Goal: Task Accomplishment & Management: Manage account settings

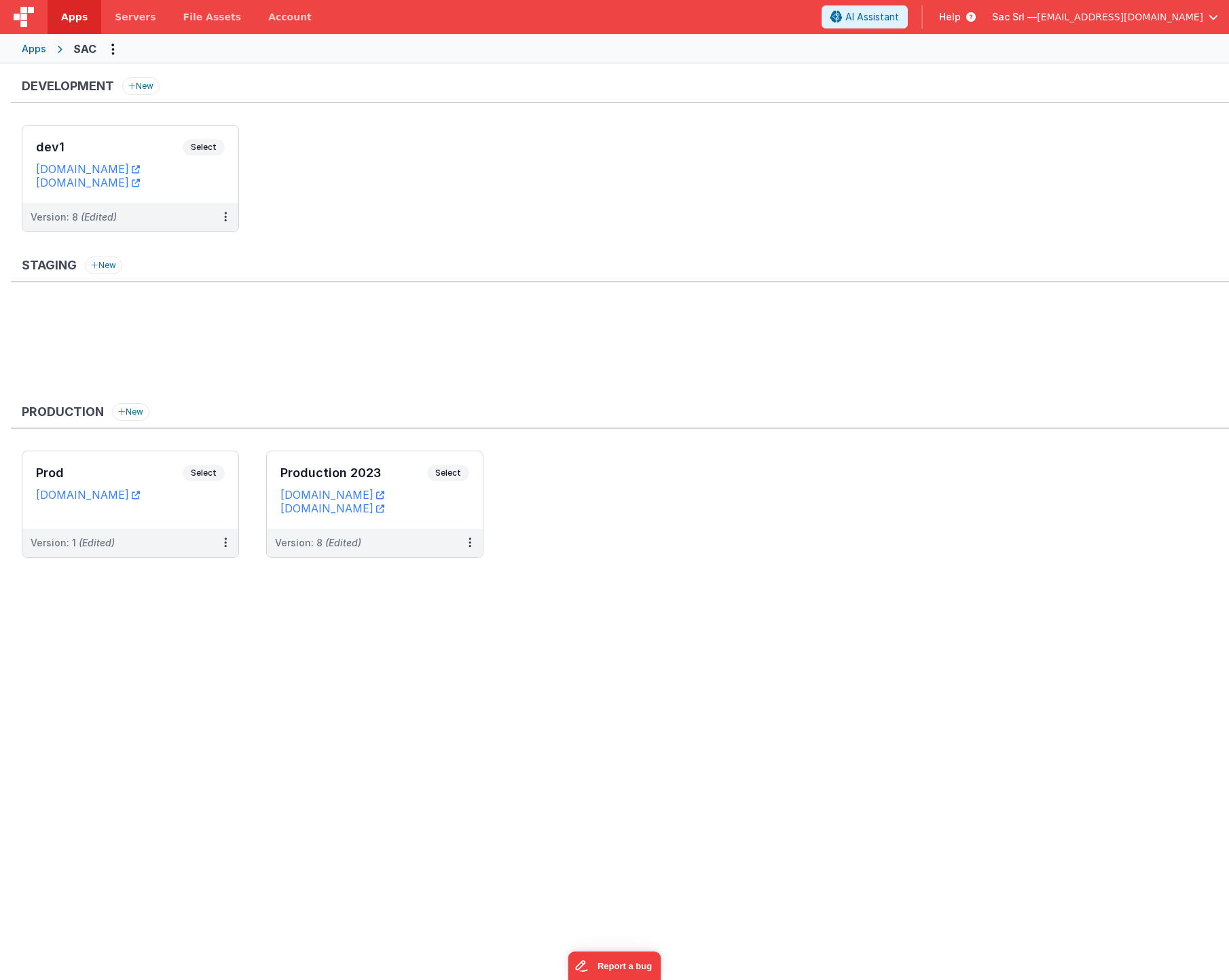
click at [1086, 17] on span "[EMAIL_ADDRESS][DOMAIN_NAME]" at bounding box center [1120, 17] width 167 height 14
drag, startPoint x: 1066, startPoint y: 63, endPoint x: 489, endPoint y: 75, distance: 577.1
click at [992, 29] on div "Sac Srl — [EMAIL_ADDRESS][DOMAIN_NAME] Switch Company Casa della Tuta Srl Sac S…" at bounding box center [1105, 17] width 226 height 23
click at [24, 50] on button at bounding box center [614, 490] width 1229 height 980
click at [35, 47] on div "Apps" at bounding box center [34, 49] width 24 height 14
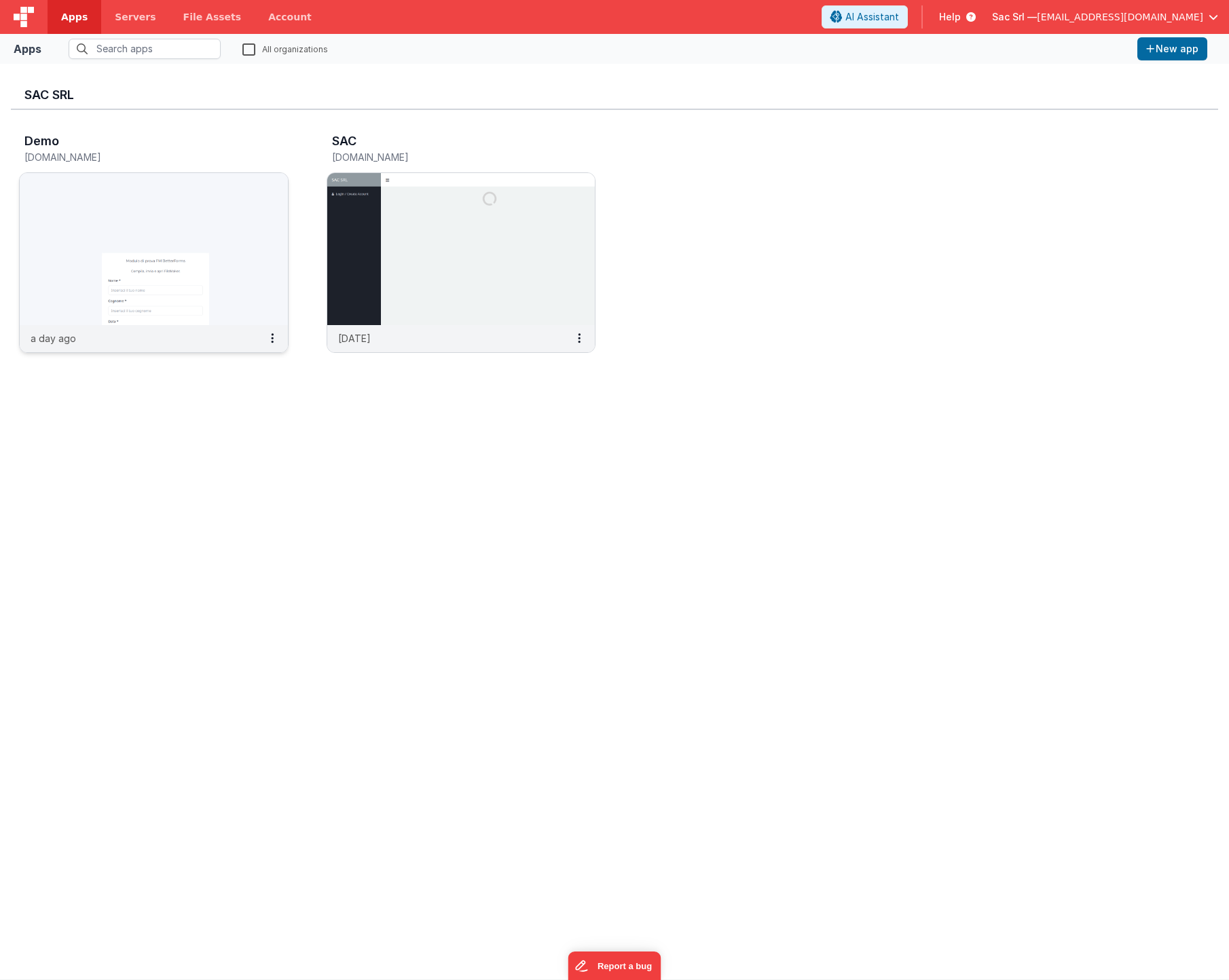
click at [203, 210] on img at bounding box center [154, 249] width 269 height 152
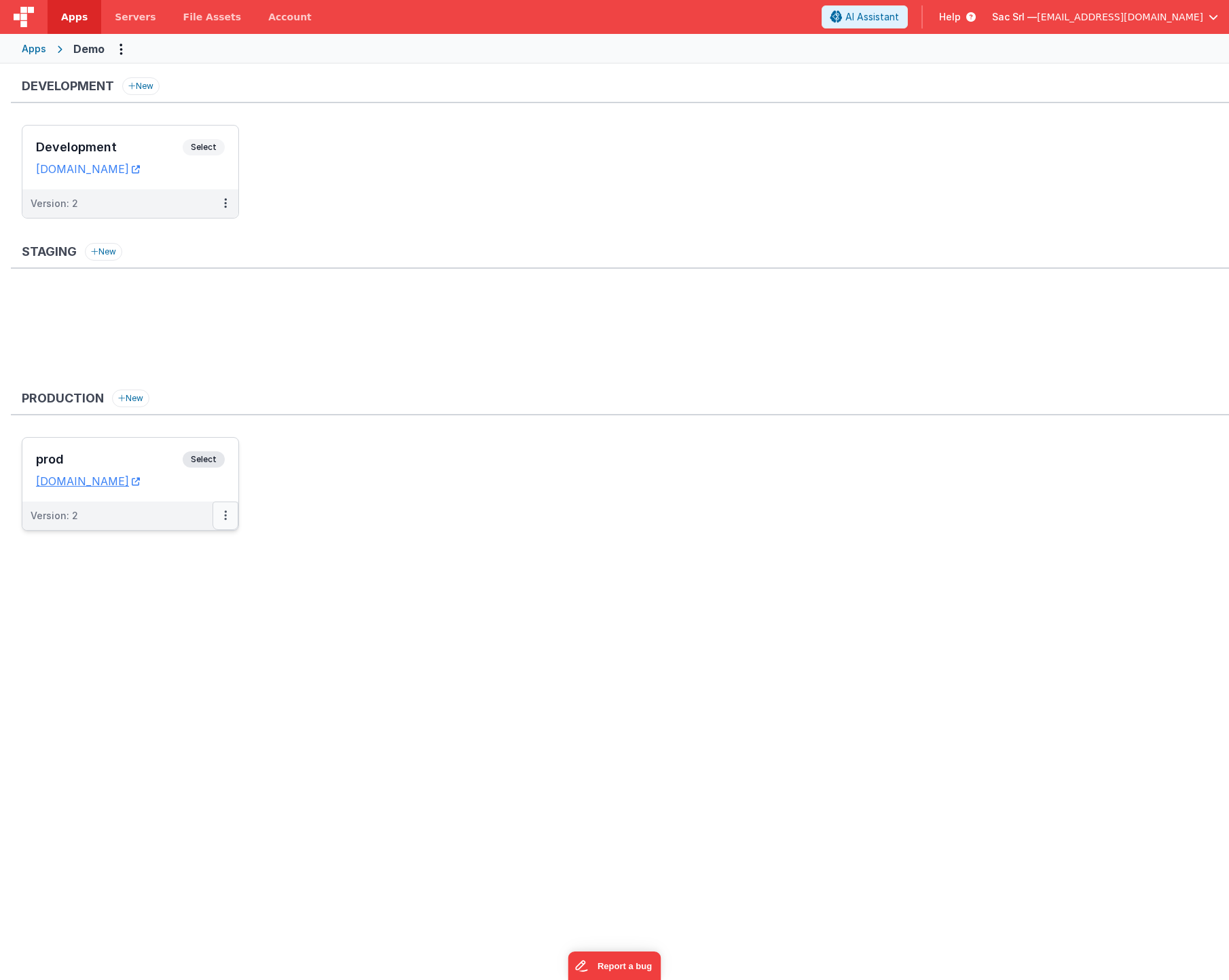
click at [223, 510] on button at bounding box center [226, 516] width 26 height 29
drag, startPoint x: 203, startPoint y: 545, endPoint x: 339, endPoint y: 489, distance: 147.1
click at [339, 518] on div "Development New Development Select URLs [DOMAIN_NAME] Version: 2 Staging New Pr…" at bounding box center [620, 311] width 1218 height 467
click at [228, 209] on div at bounding box center [614, 490] width 1229 height 980
click at [223, 207] on button at bounding box center [226, 204] width 26 height 29
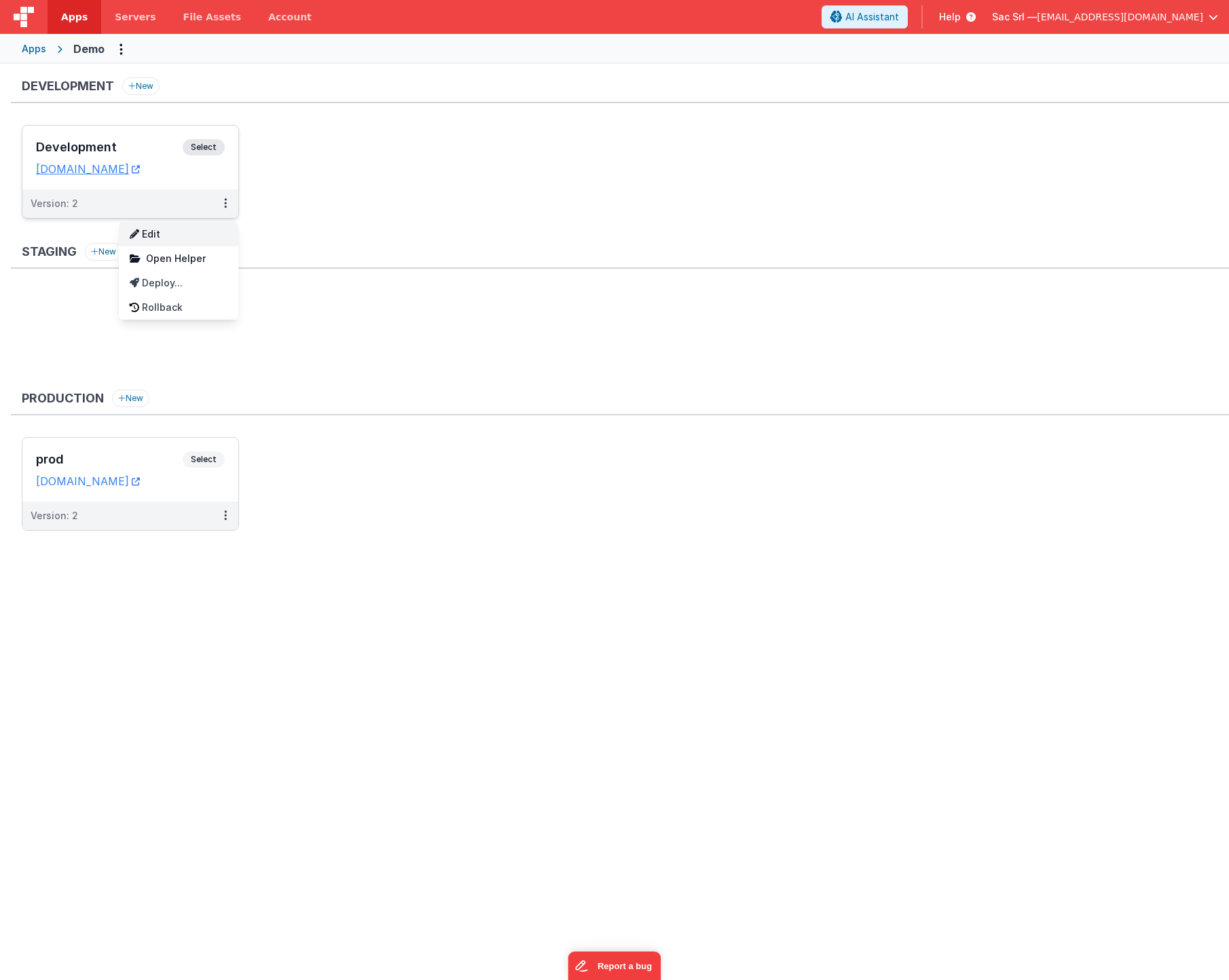
click at [212, 230] on link "Edit" at bounding box center [179, 234] width 120 height 24
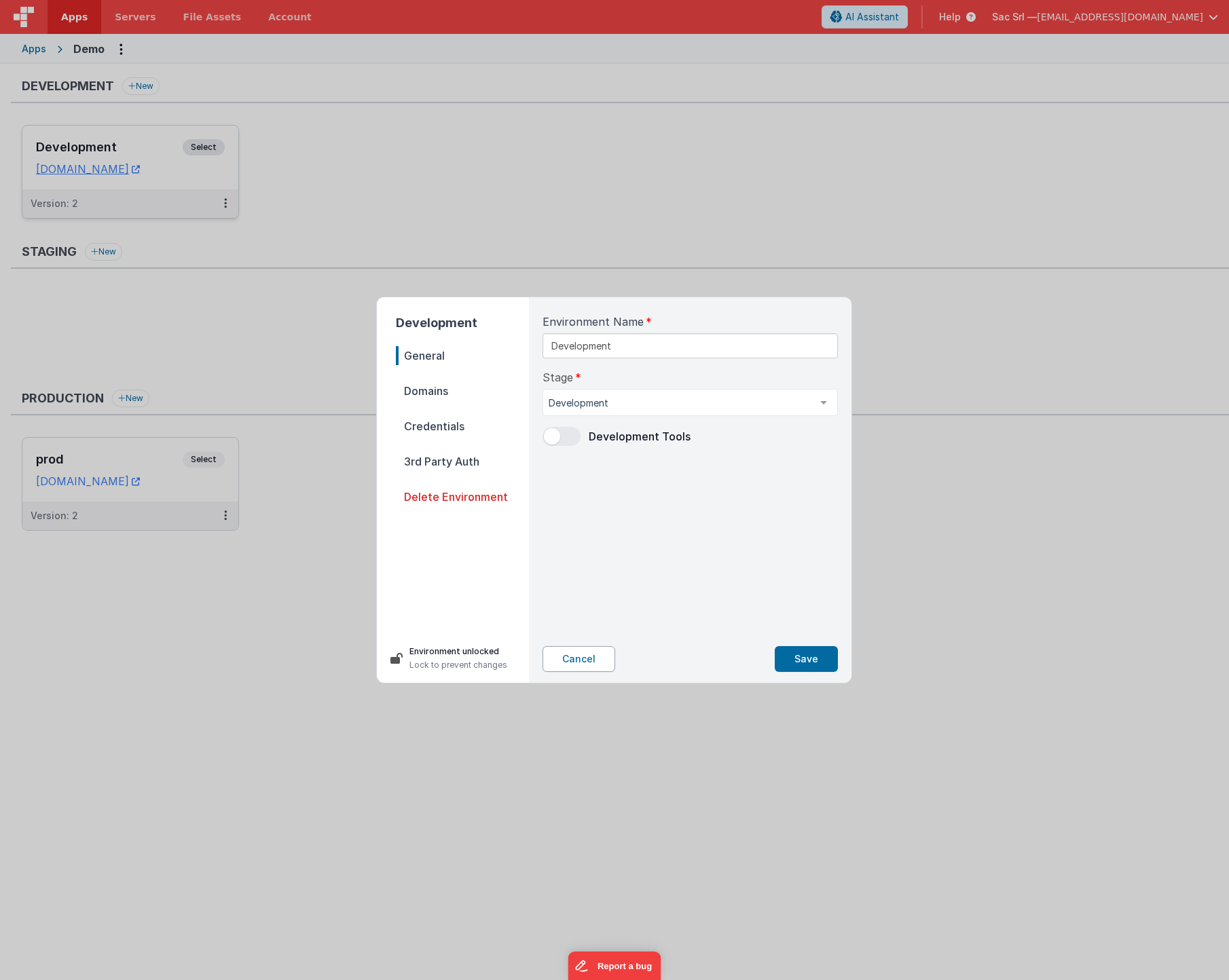
click at [573, 659] on button "Cancel" at bounding box center [578, 659] width 73 height 26
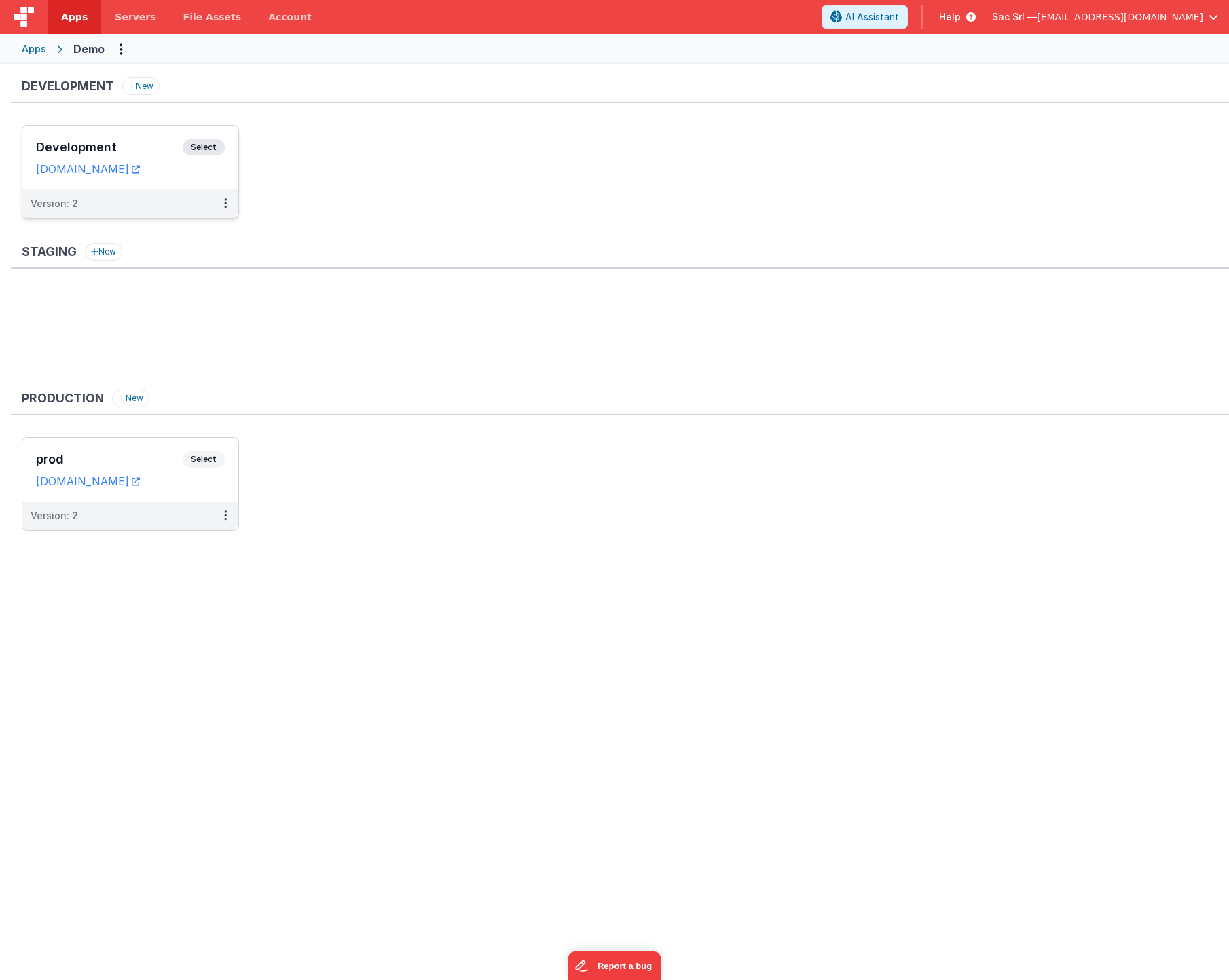
click at [208, 178] on div "Development Select URLs [DOMAIN_NAME]" at bounding box center [131, 158] width 216 height 64
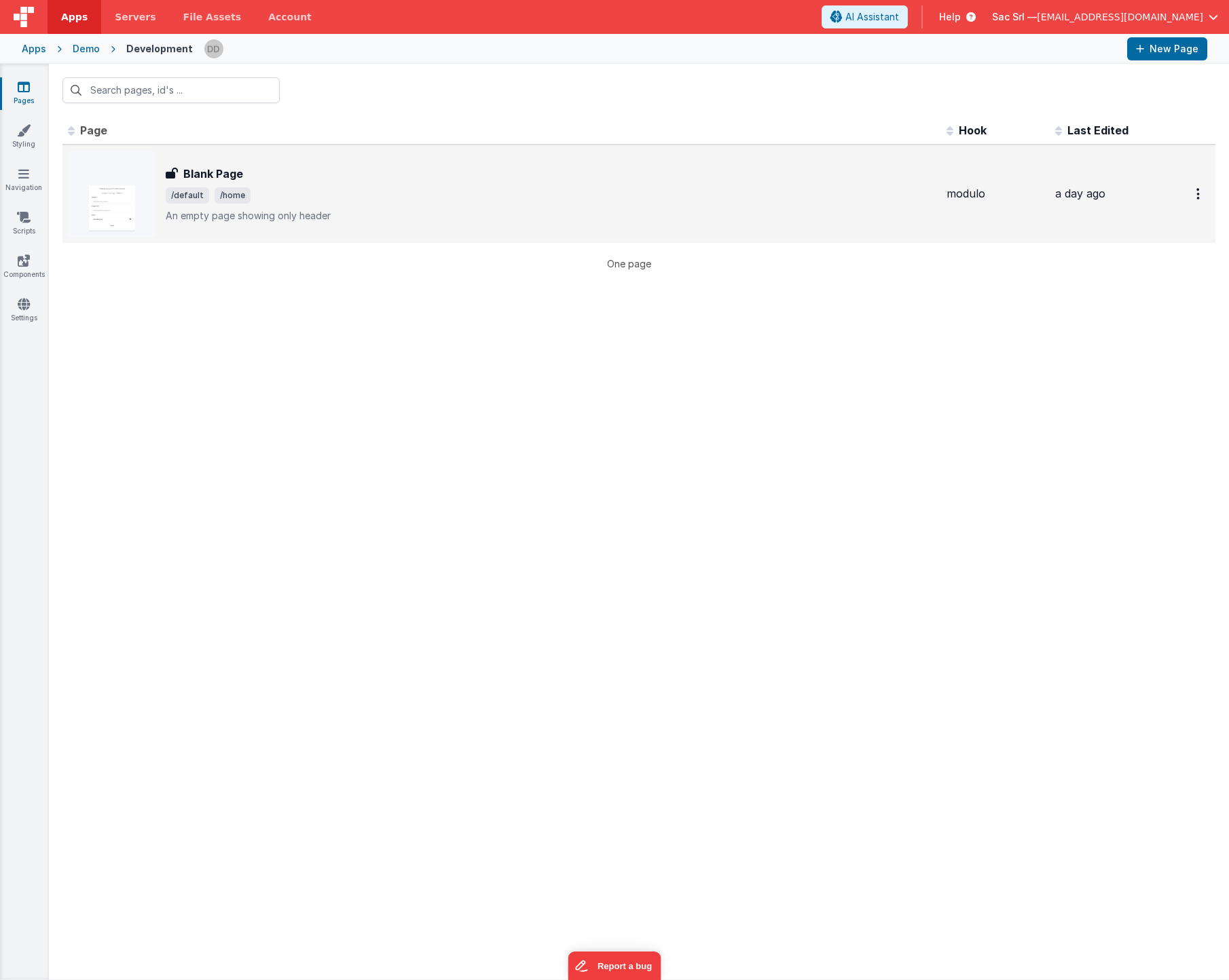
click at [339, 197] on span "/default /home" at bounding box center [551, 196] width 770 height 16
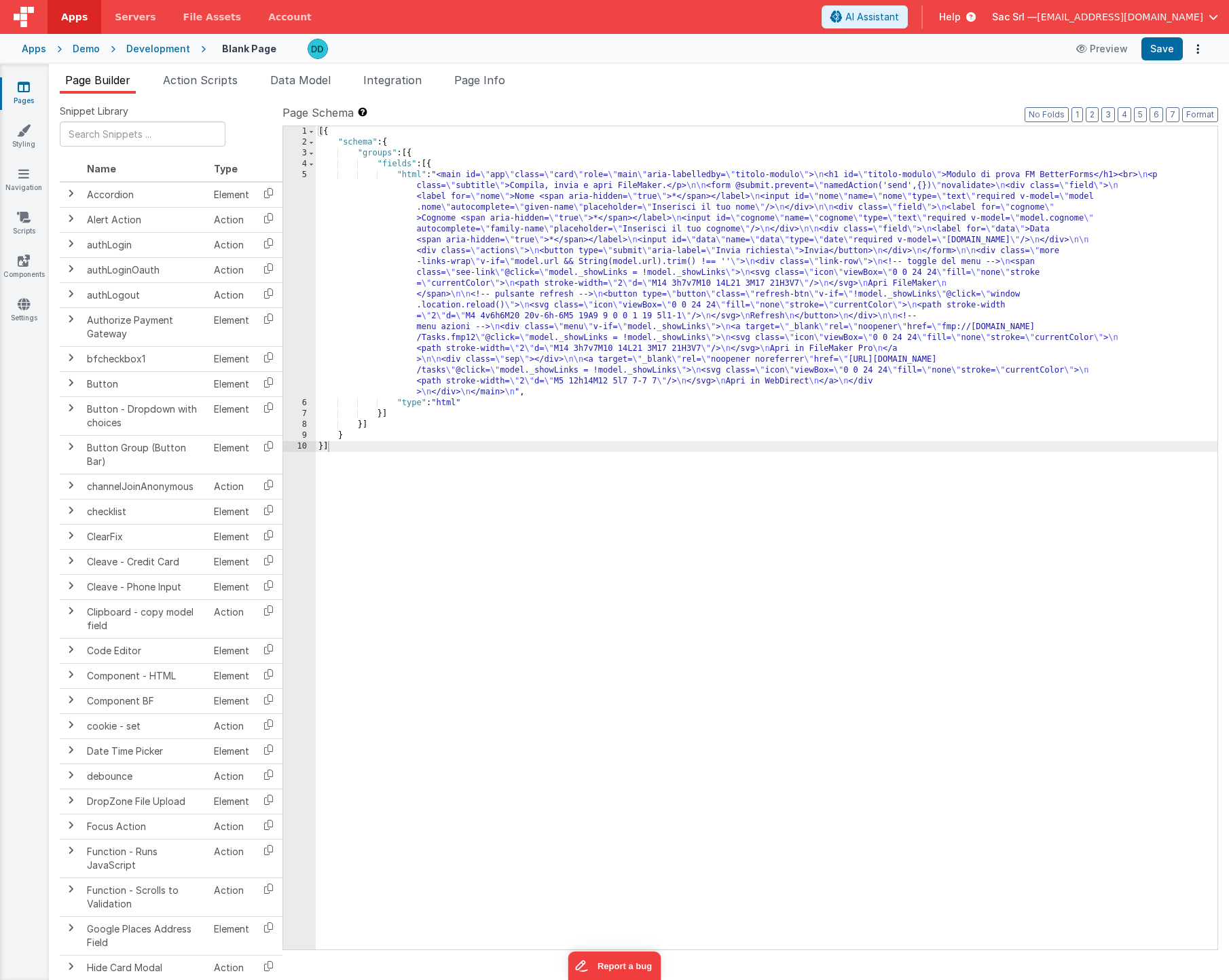
click at [307, 177] on div "5" at bounding box center [300, 284] width 33 height 228
click at [306, 177] on div "5" at bounding box center [300, 284] width 33 height 228
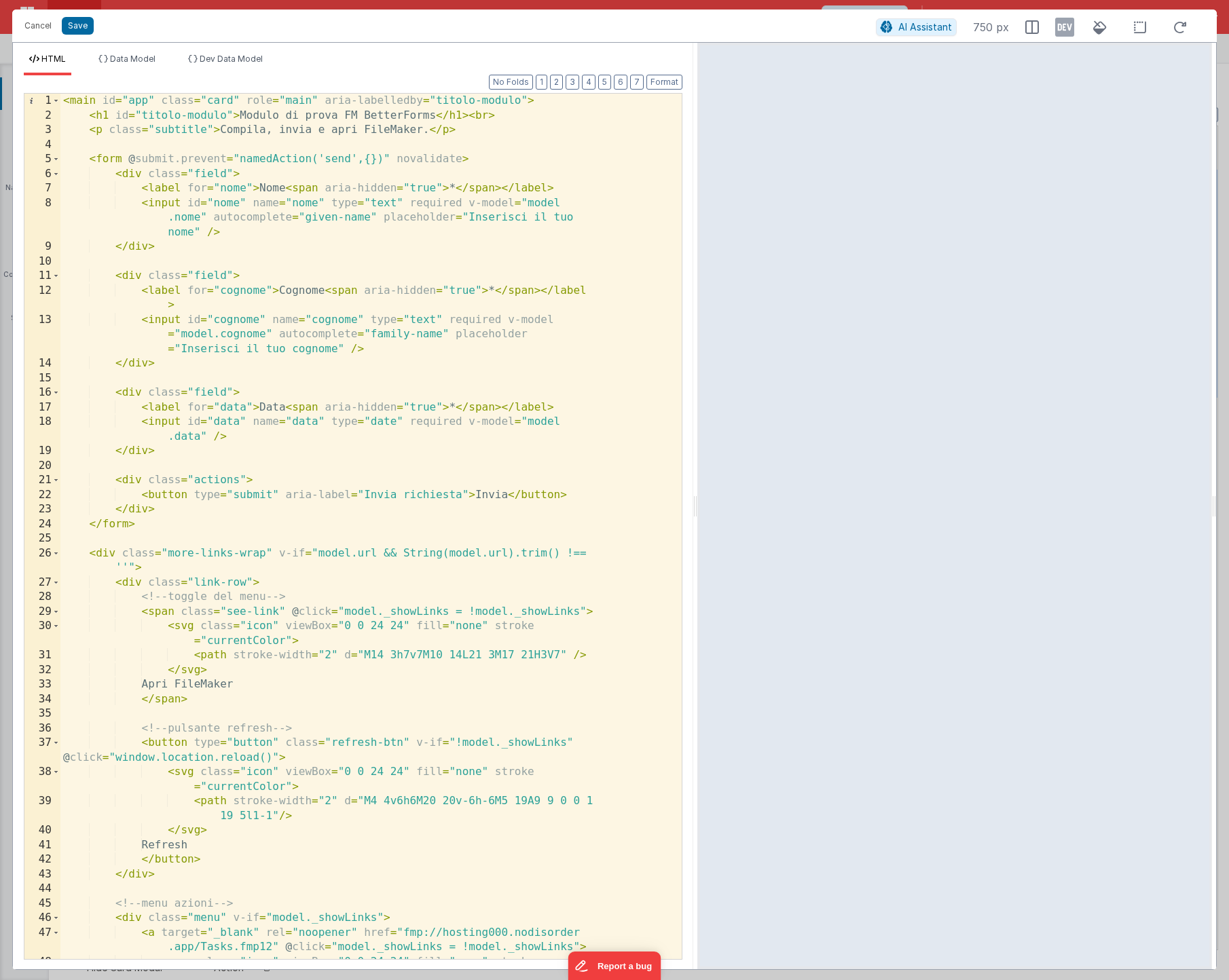
drag, startPoint x: 611, startPoint y: 508, endPoint x: 742, endPoint y: 490, distance: 132.2
click at [742, 490] on html "Cancel Save AI Assistant 750 px HTML Data Model Dev Data Model Format 7 6 5 4 3…" at bounding box center [614, 490] width 1229 height 980
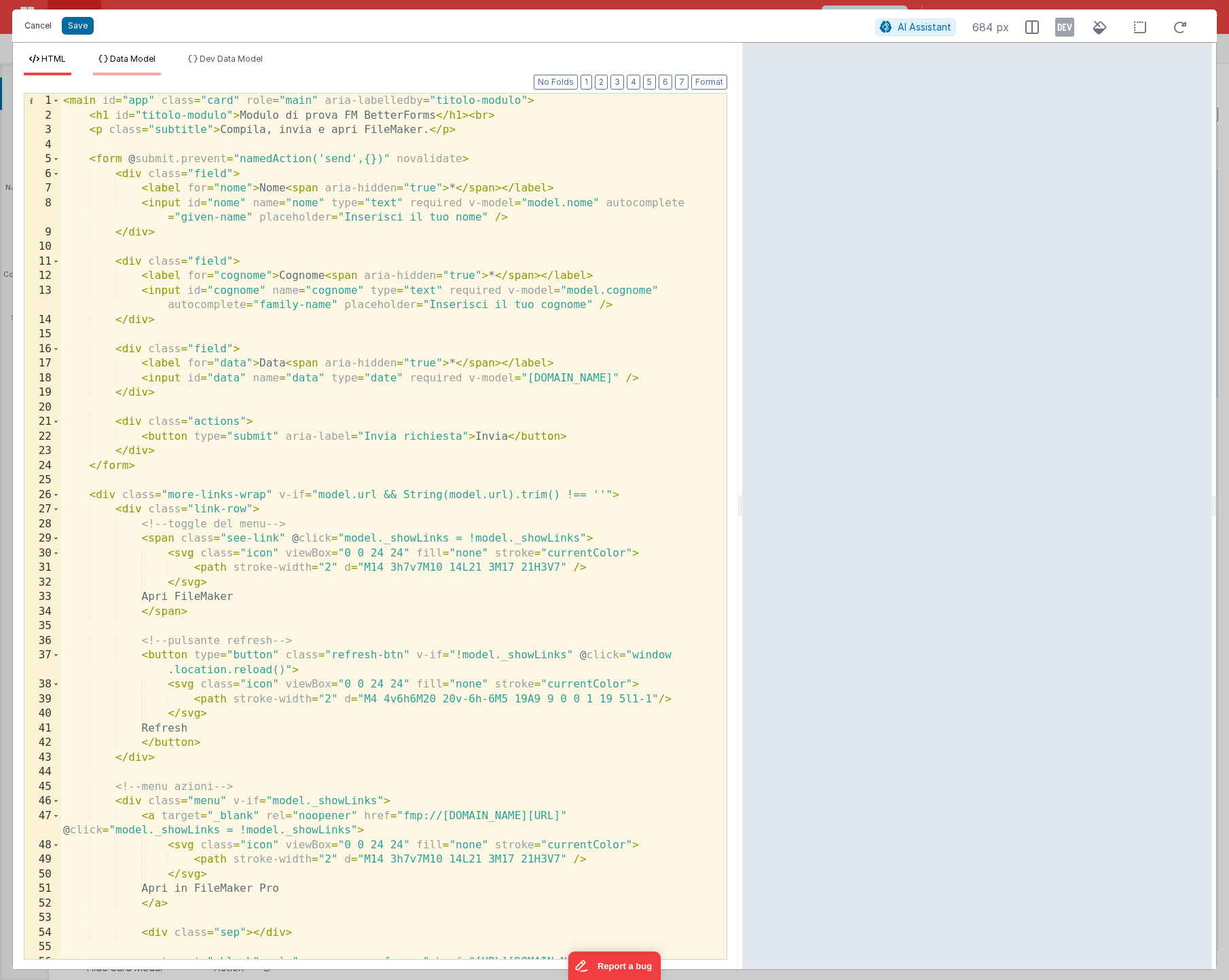
drag, startPoint x: 48, startPoint y: 29, endPoint x: 106, endPoint y: 67, distance: 69.3
click at [106, 67] on div "Cancel Save AI Assistant 684 px HTML Data Model Dev Data Model Format 7 6 5 4 3…" at bounding box center [614, 490] width 1205 height 961
click at [128, 59] on span "Data Model" at bounding box center [133, 58] width 46 height 10
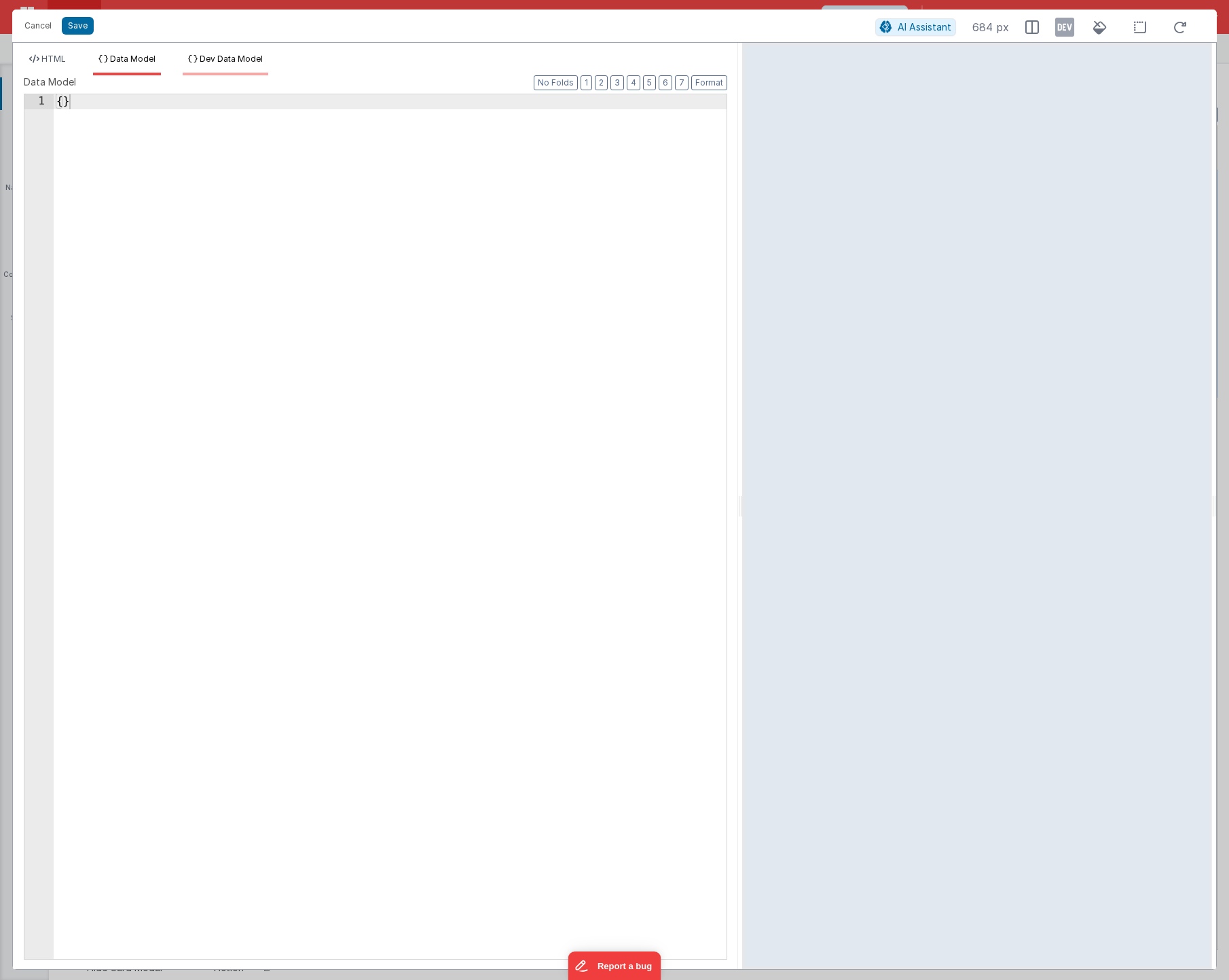
click at [209, 54] on span "Dev Data Model" at bounding box center [231, 58] width 63 height 10
click at [43, 24] on button "Cancel" at bounding box center [38, 26] width 41 height 19
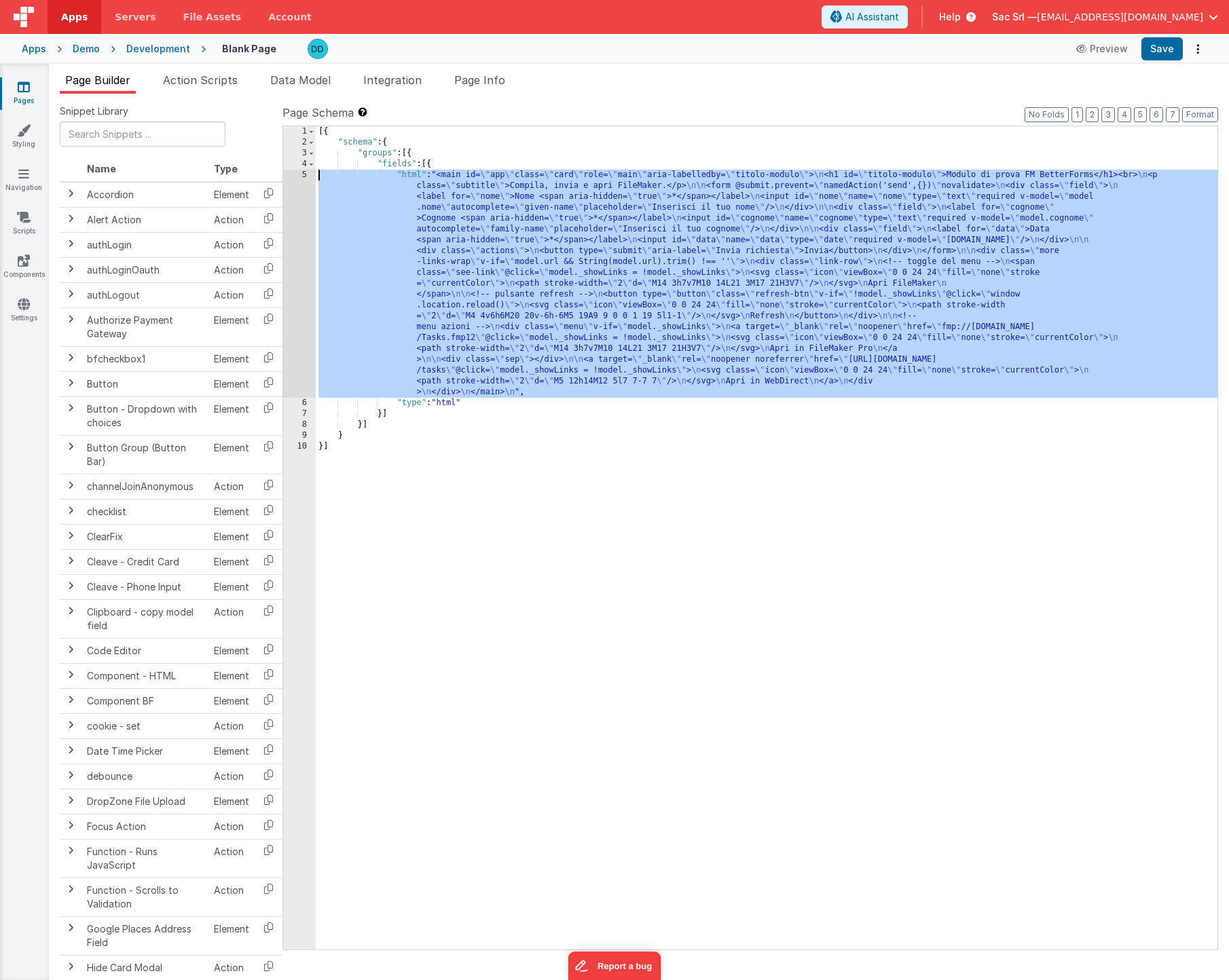
click at [445, 175] on div "[{ "schema" : { "groups" : [{ "fields" : [{ "html" : "<main id= \" app \" class…" at bounding box center [767, 549] width 902 height 845
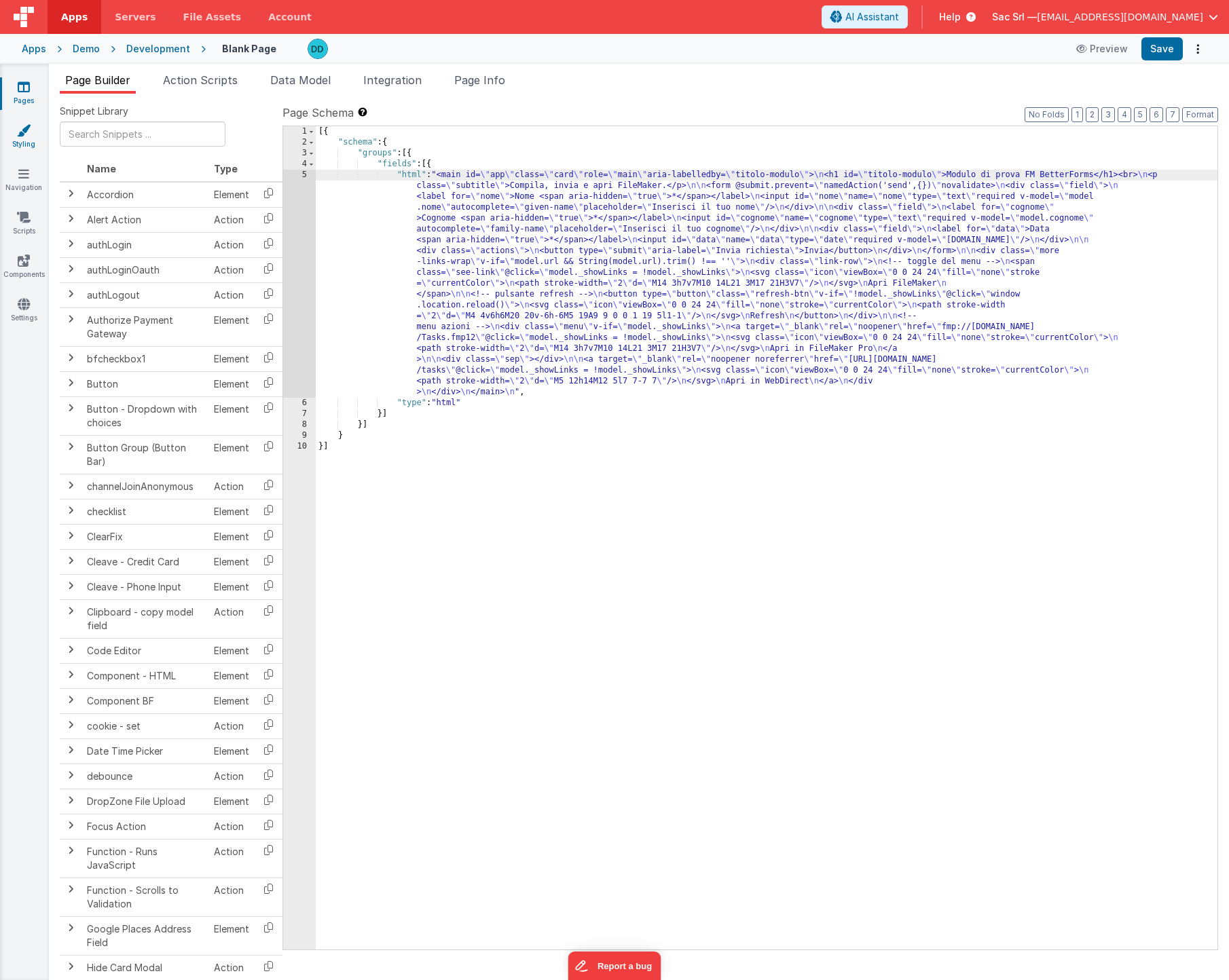
click at [17, 132] on icon at bounding box center [24, 130] width 14 height 14
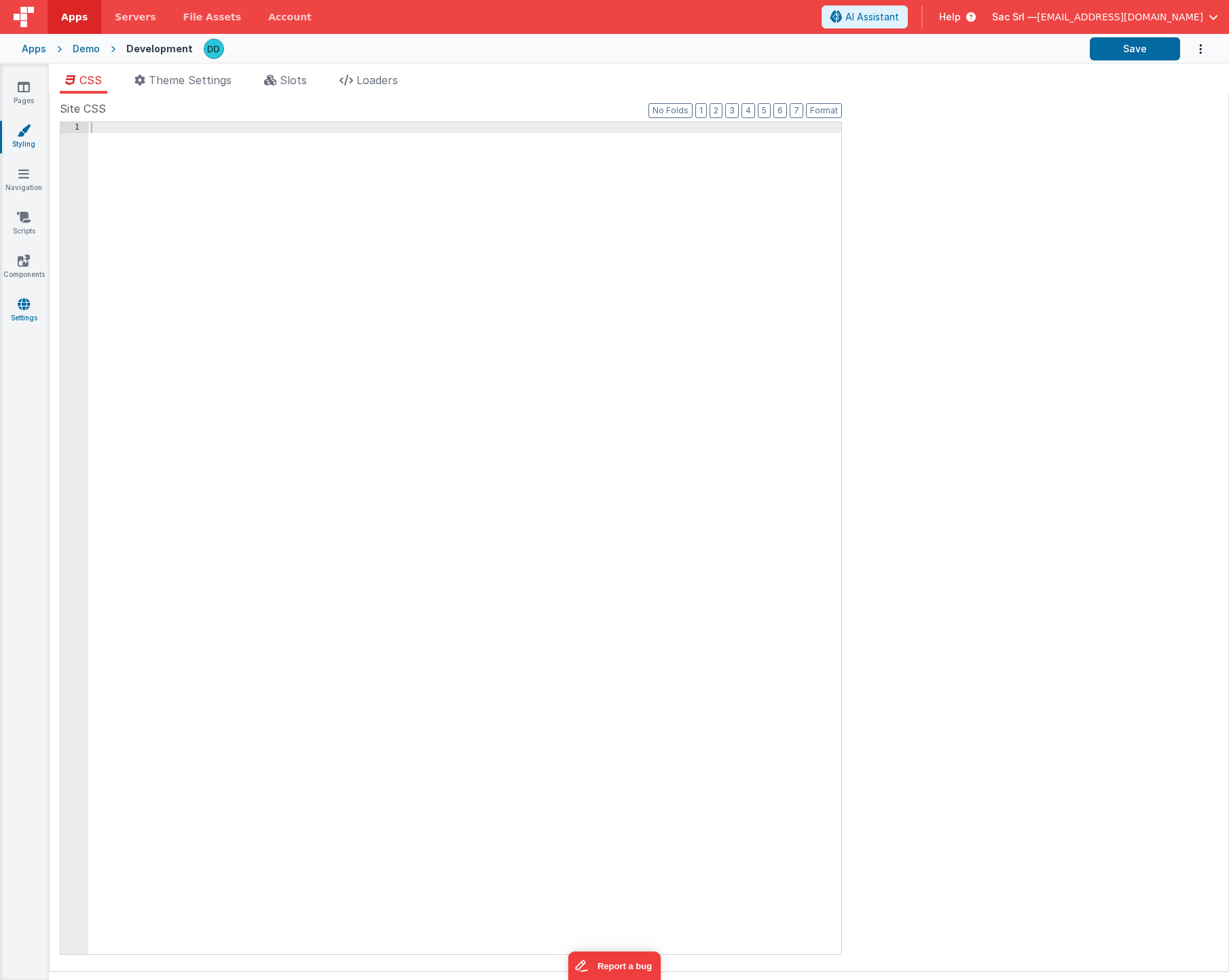
click at [25, 309] on icon at bounding box center [24, 304] width 12 height 14
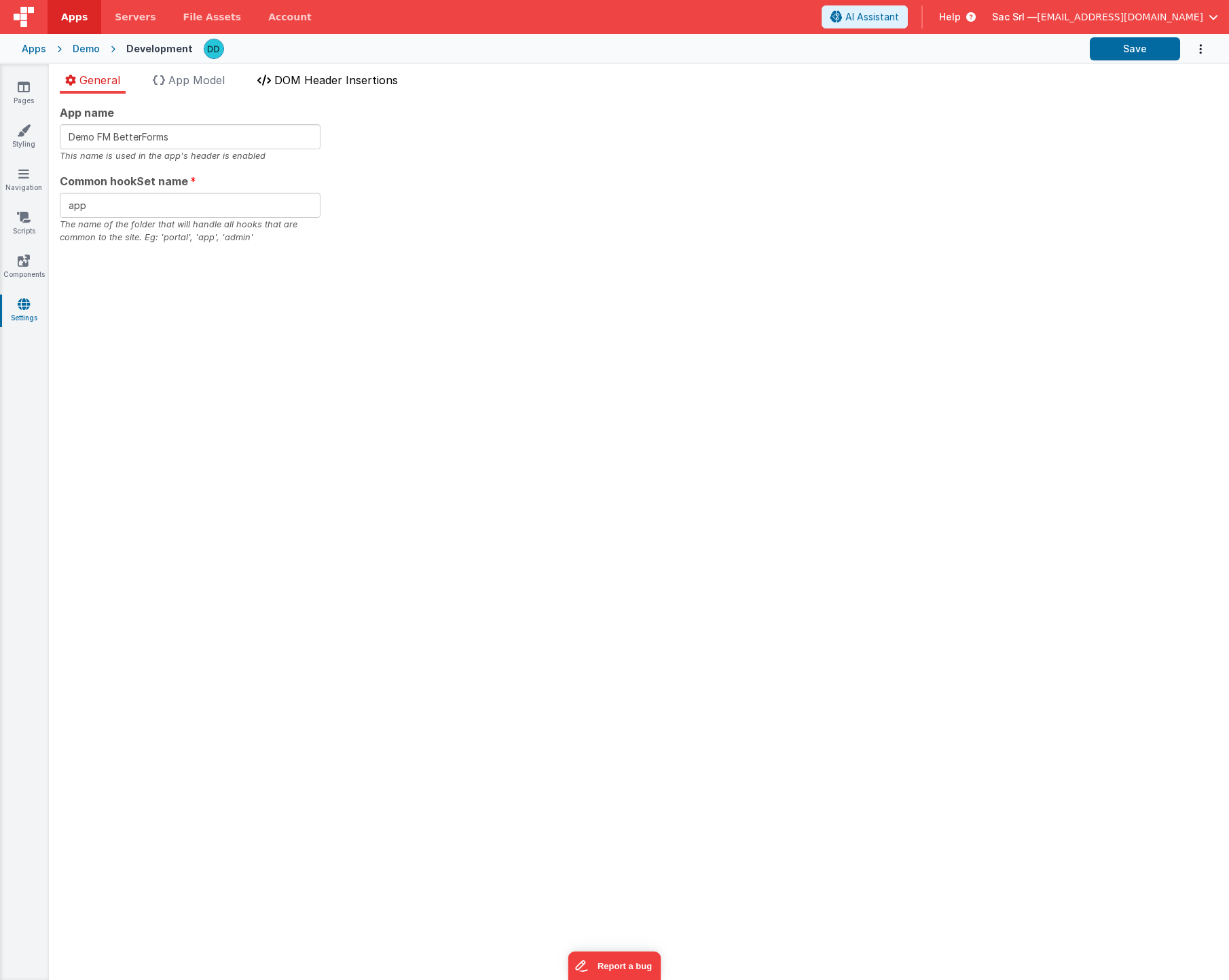
click at [330, 83] on span "DOM Header Insertions" at bounding box center [336, 80] width 124 height 14
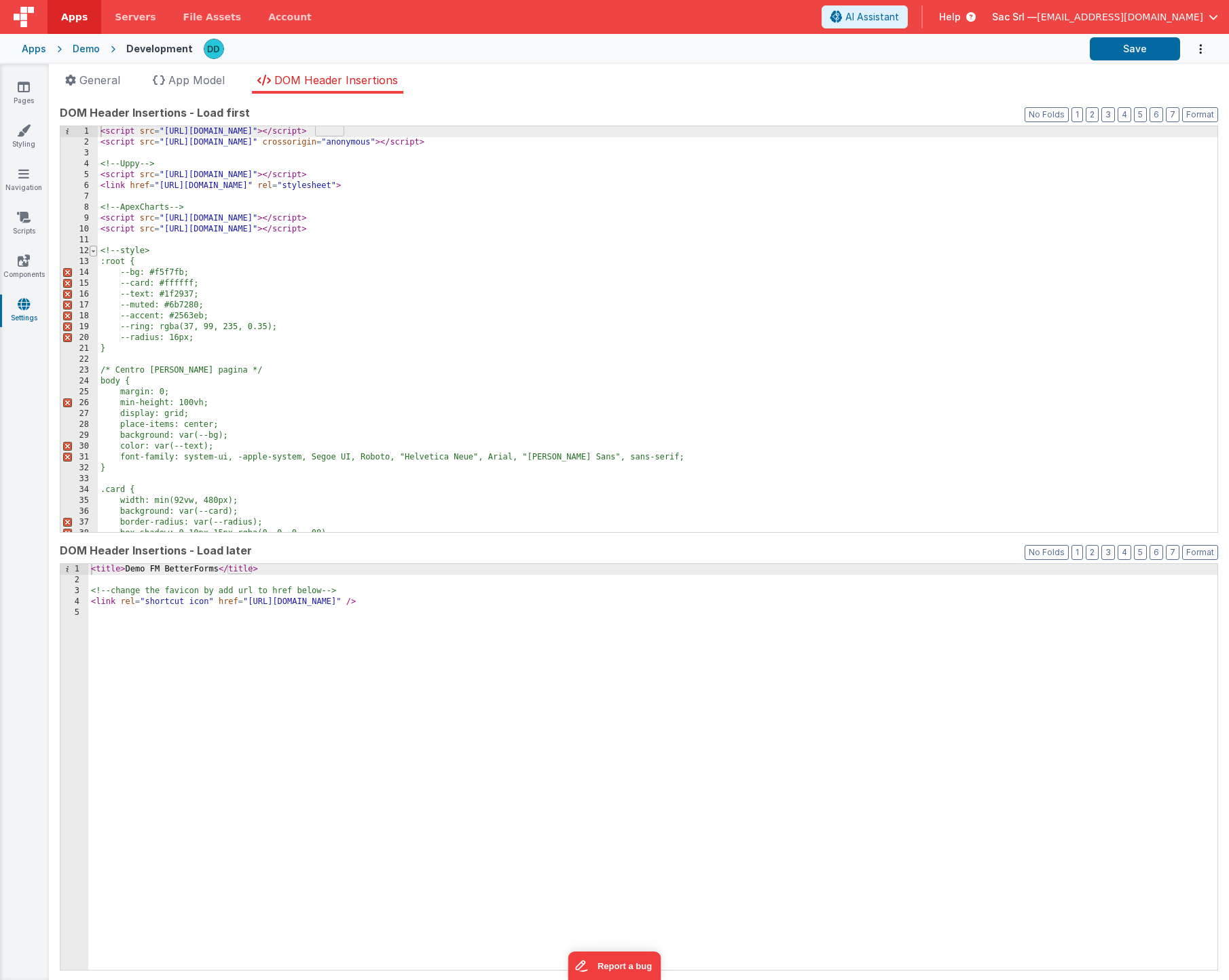
click at [92, 251] on span at bounding box center [93, 251] width 7 height 11
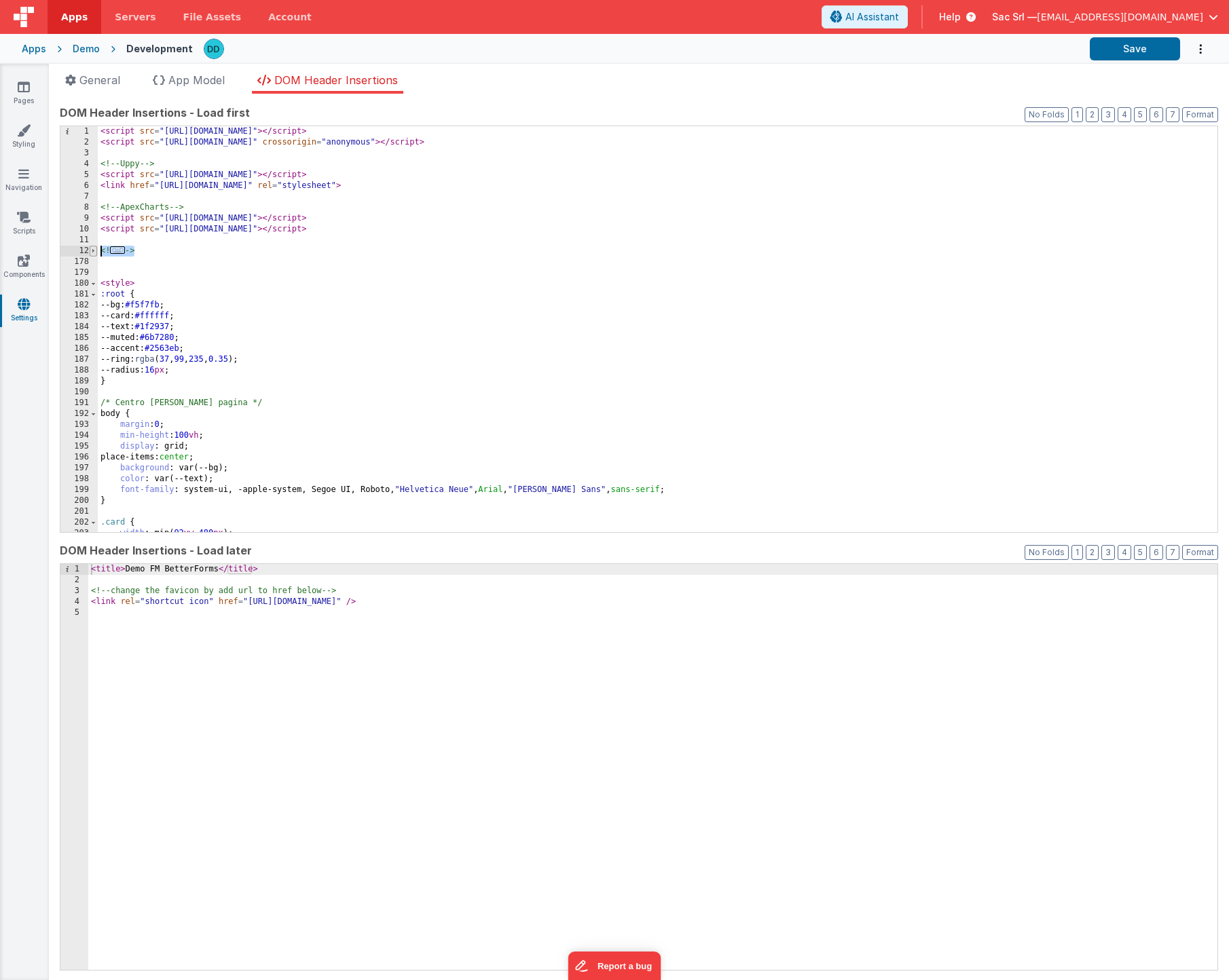
drag, startPoint x: 148, startPoint y: 252, endPoint x: 89, endPoint y: 248, distance: 59.1
click at [89, 248] on div "1 2 3 4 5 6 7 8 9 10 11 12 178 179 180 181 182 183 184 185 186 187 188 189 190 …" at bounding box center [639, 329] width 1158 height 407
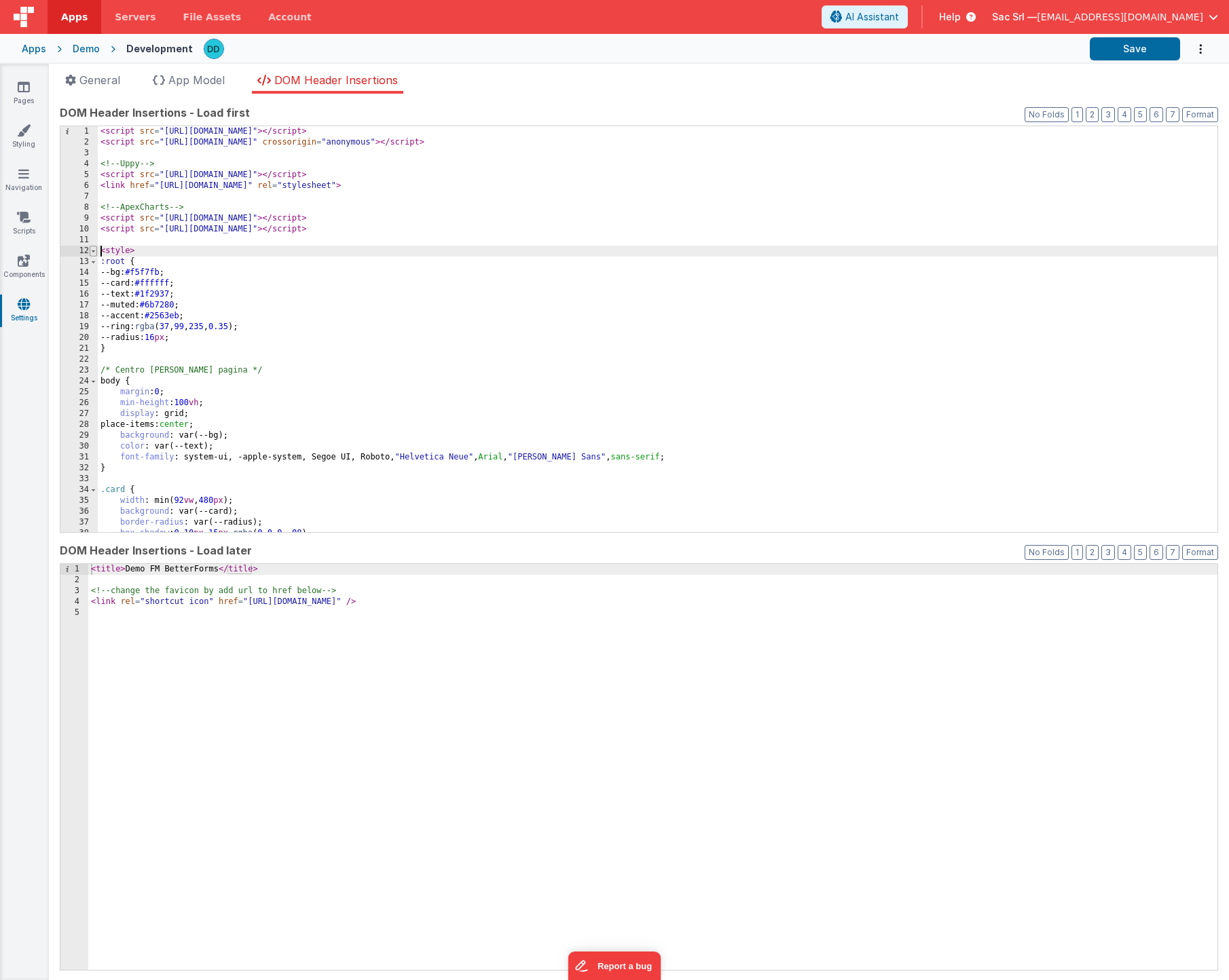
click at [92, 251] on span at bounding box center [93, 251] width 7 height 11
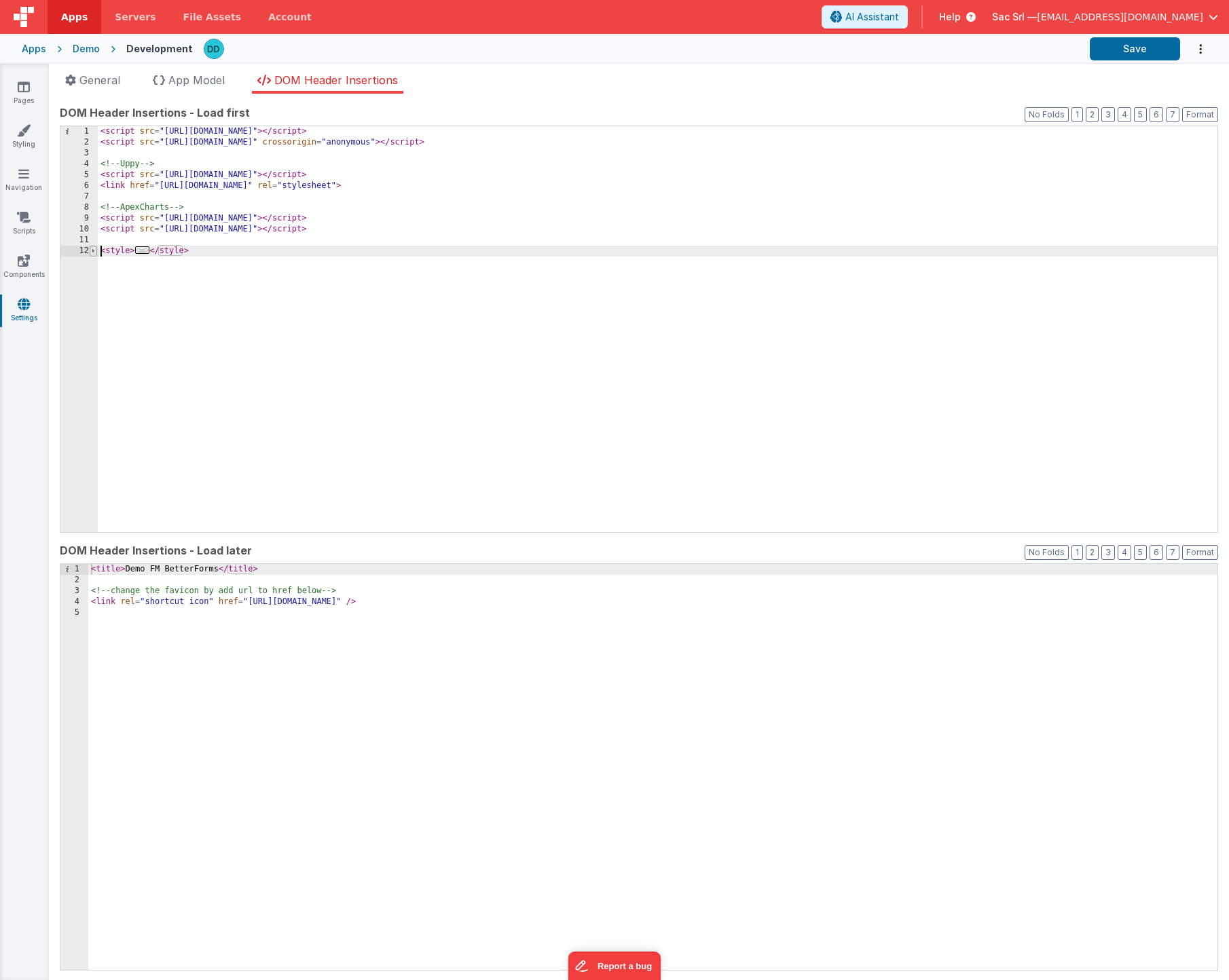
click at [94, 250] on span at bounding box center [93, 251] width 7 height 11
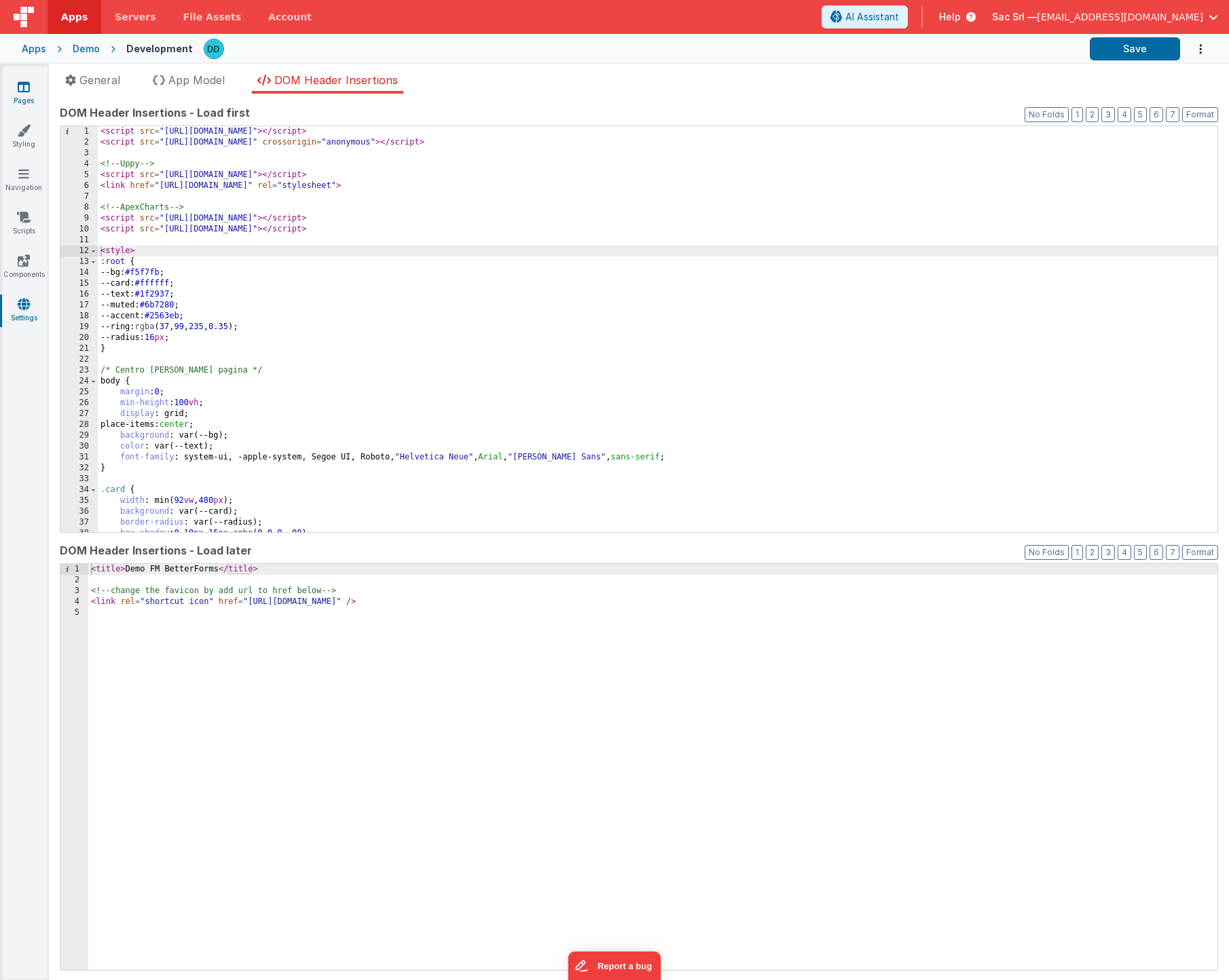
click at [24, 88] on icon at bounding box center [24, 87] width 12 height 14
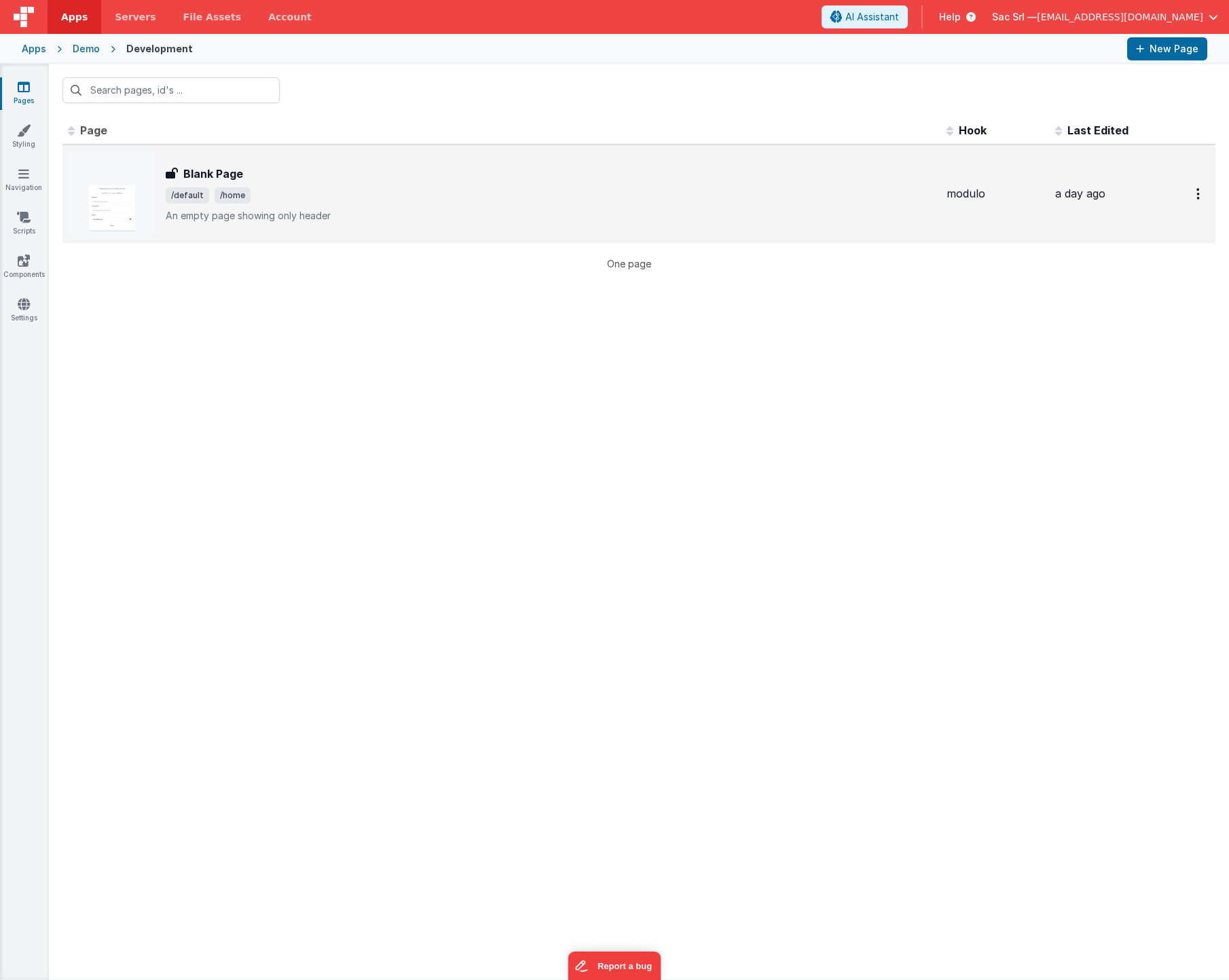
click at [372, 199] on span "/default /home" at bounding box center [551, 196] width 770 height 16
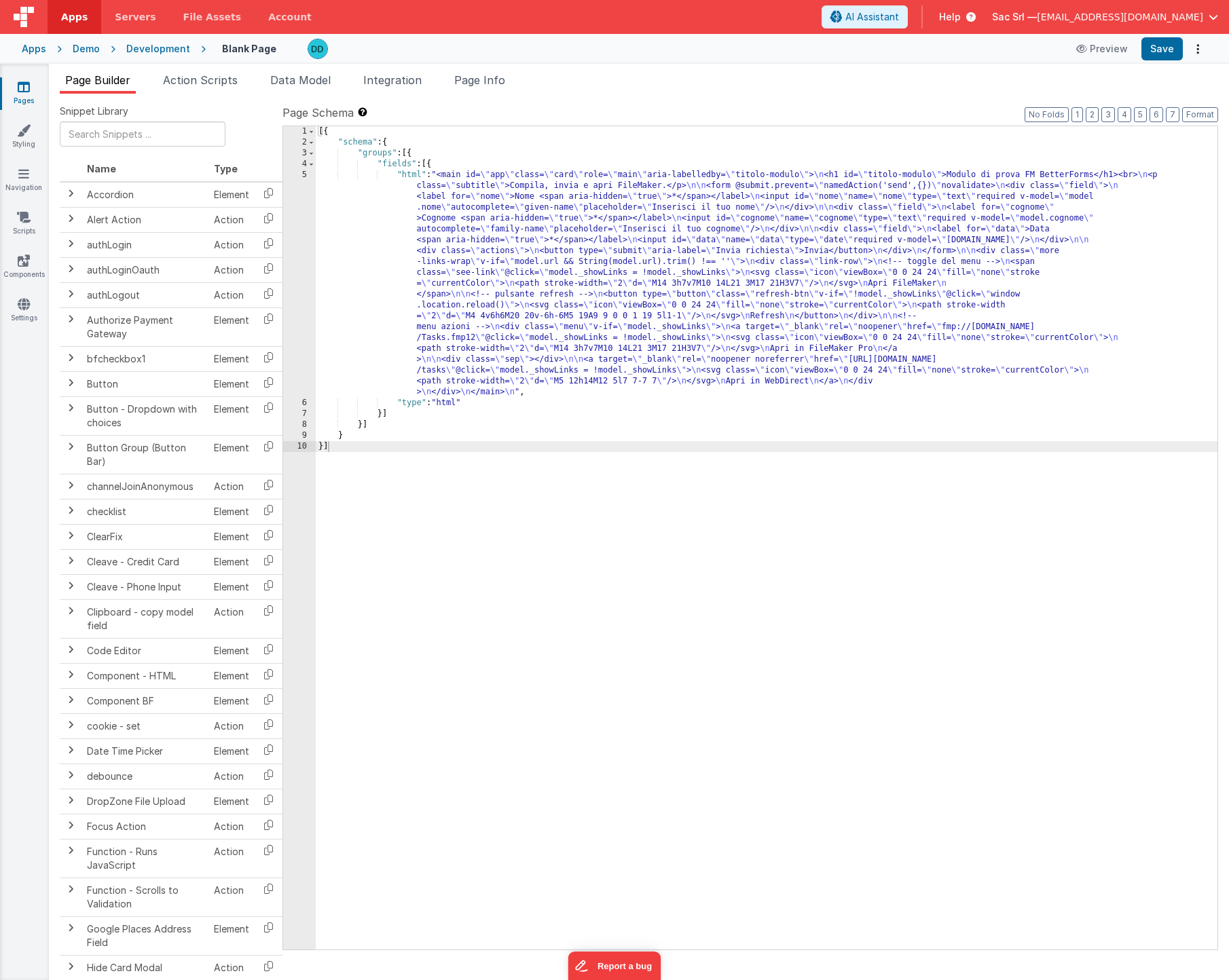
click at [404, 175] on div "[{ "schema" : { "groups" : [{ "fields" : [{ "html" : "<main id= \" app \" class…" at bounding box center [767, 549] width 902 height 845
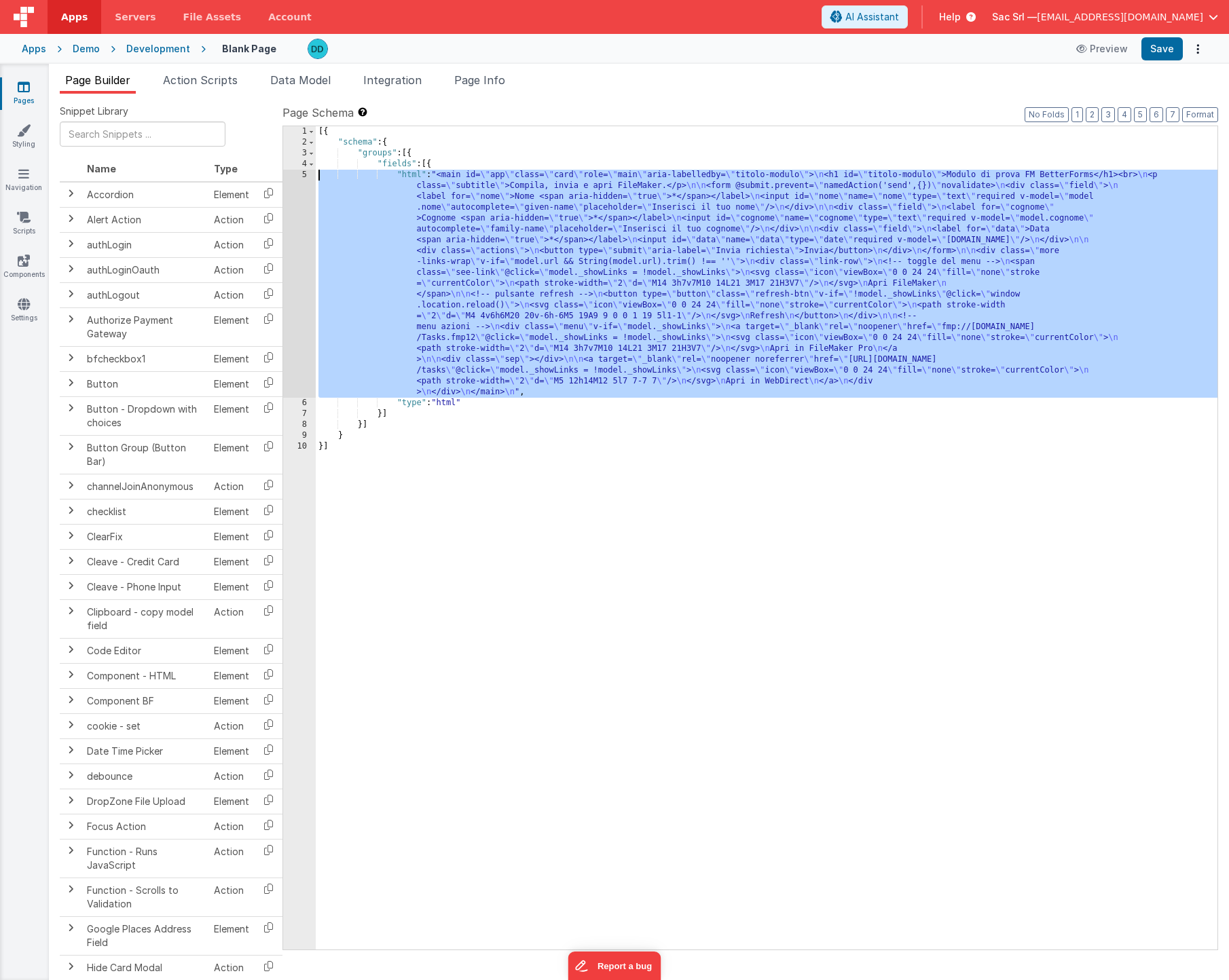
click at [307, 176] on div "5" at bounding box center [300, 284] width 33 height 228
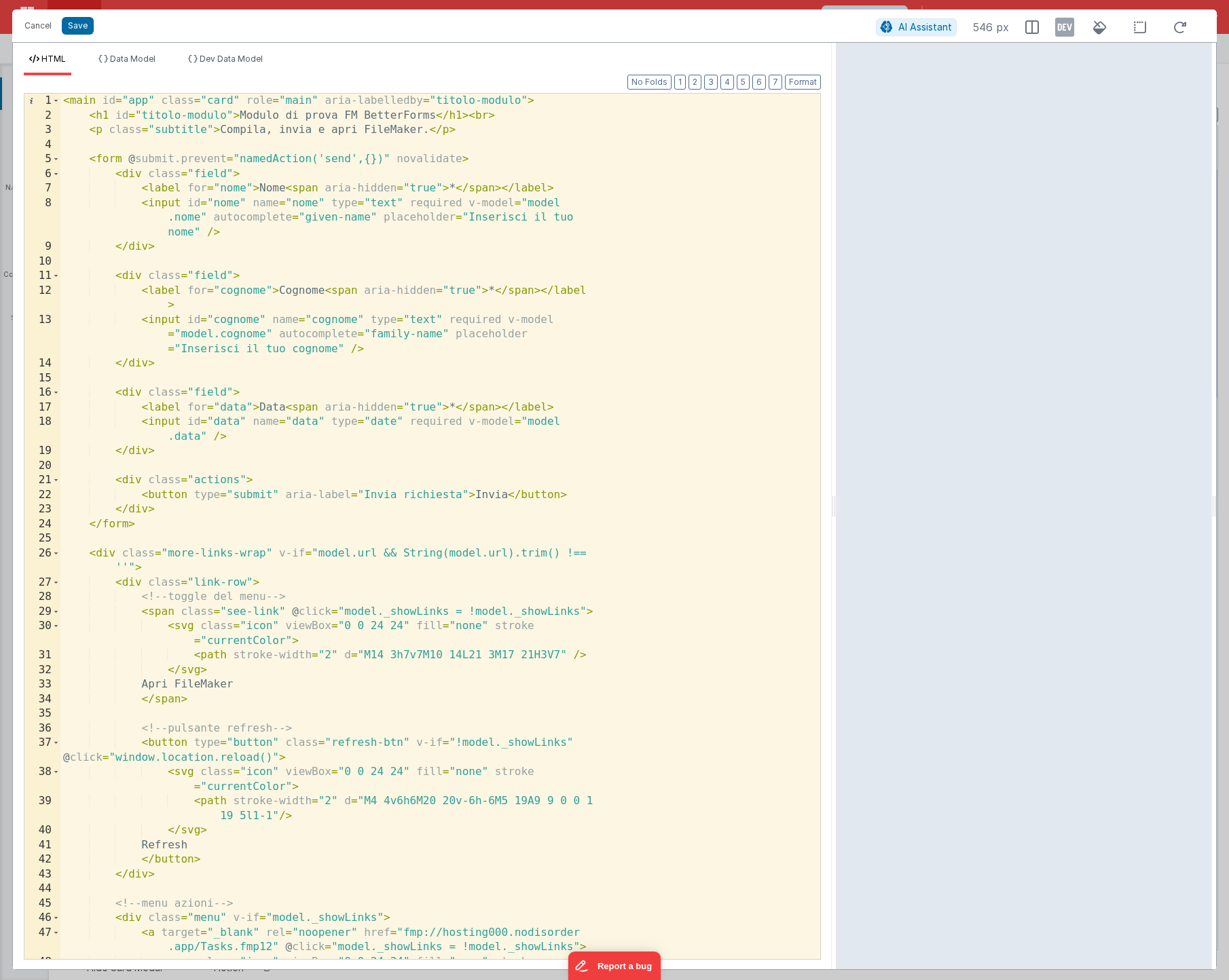
drag, startPoint x: 613, startPoint y: 502, endPoint x: 873, endPoint y: 457, distance: 263.9
click at [873, 457] on html "Cancel Save AI Assistant 546 px HTML Data Model Dev Data Model Format 7 6 5 4 3…" at bounding box center [614, 490] width 1229 height 980
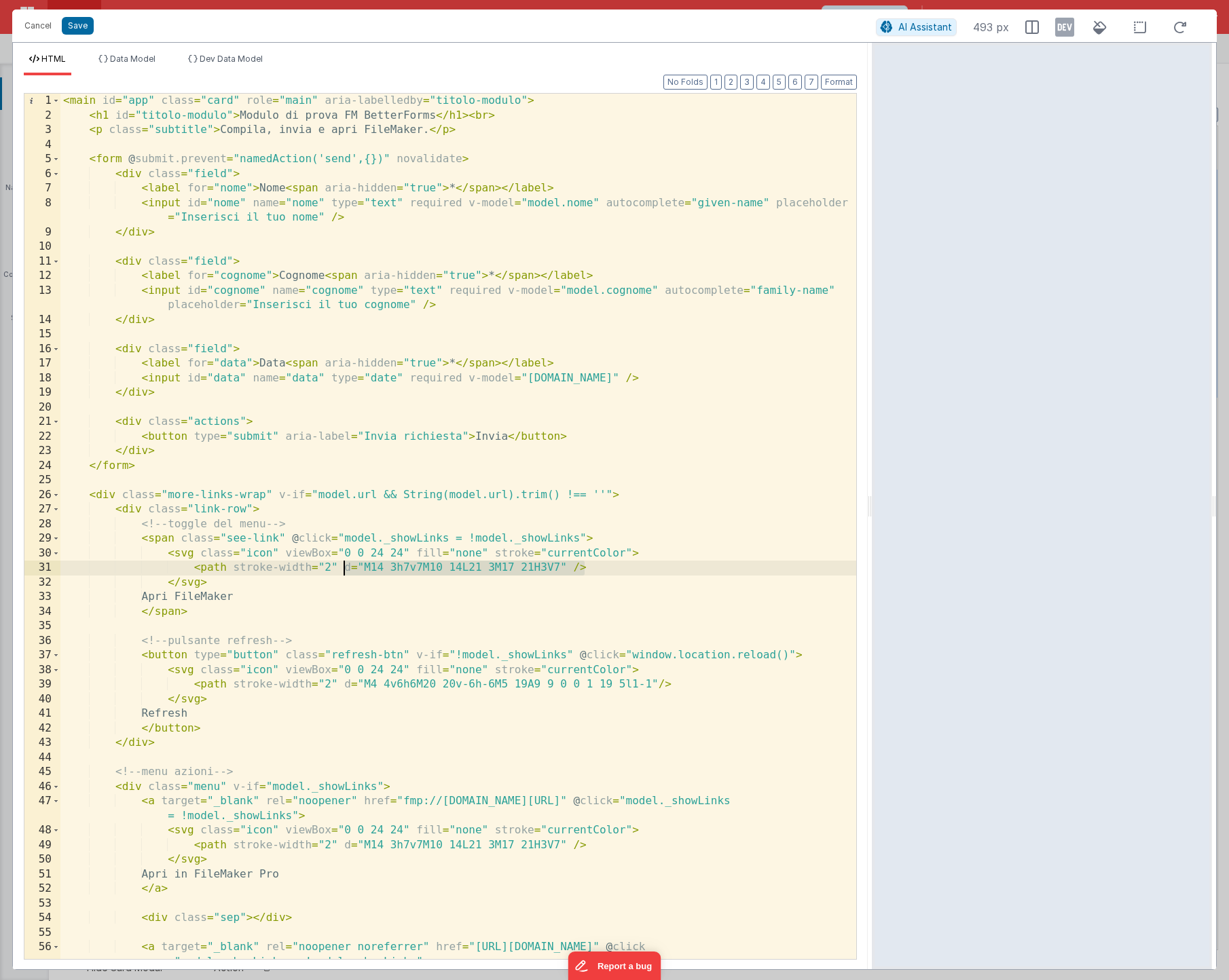
drag, startPoint x: 539, startPoint y: 567, endPoint x: 340, endPoint y: 566, distance: 199.0
click at [340, 566] on div "< main id = "app" class = "card" role = "main" aria-labelledby = "titolo-modulo…" at bounding box center [458, 541] width 796 height 895
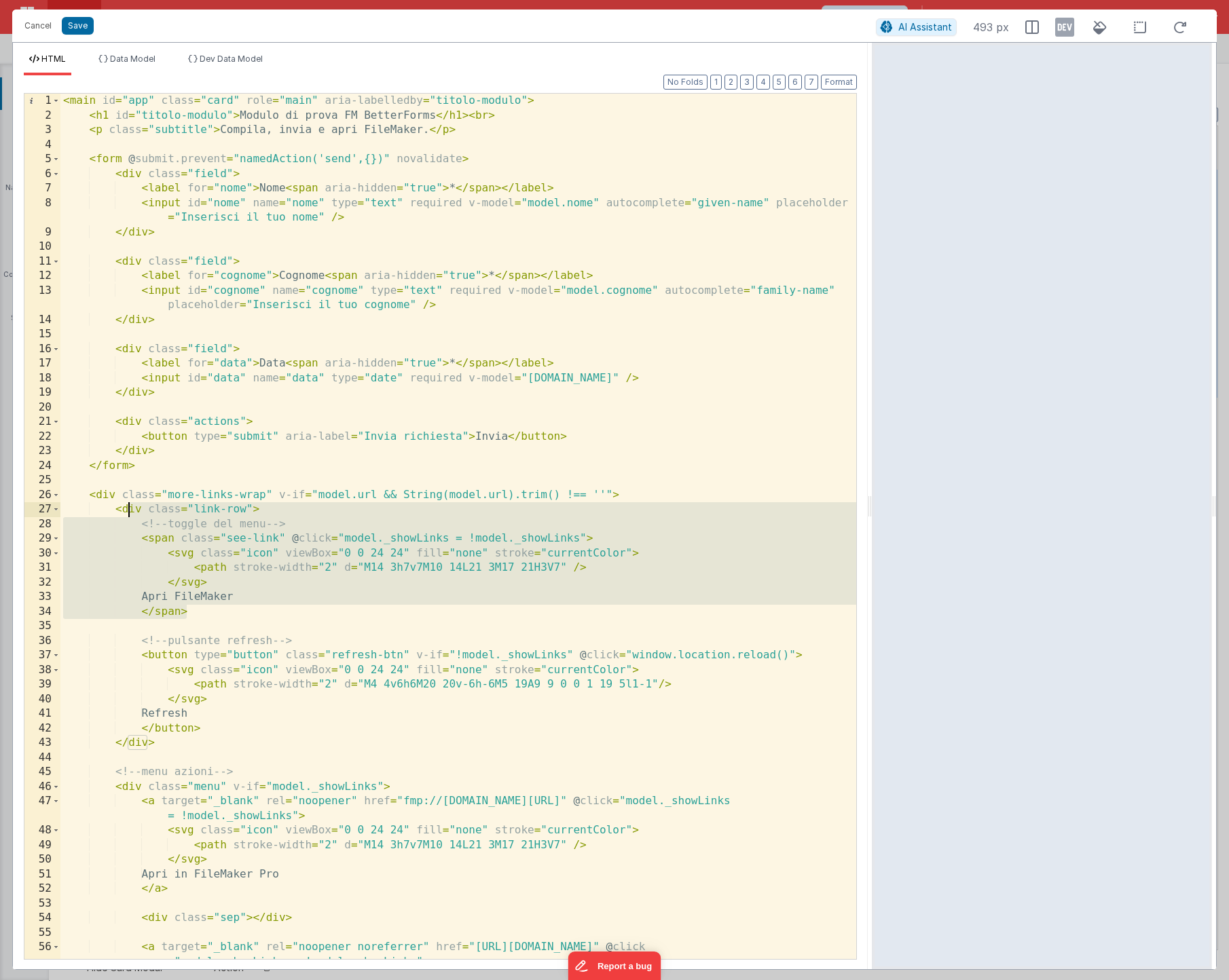
drag, startPoint x: 194, startPoint y: 612, endPoint x: 126, endPoint y: 517, distance: 116.8
click at [126, 517] on div "< main id = "app" class = "card" role = "main" aria-labelledby = "titolo-modulo…" at bounding box center [458, 541] width 796 height 895
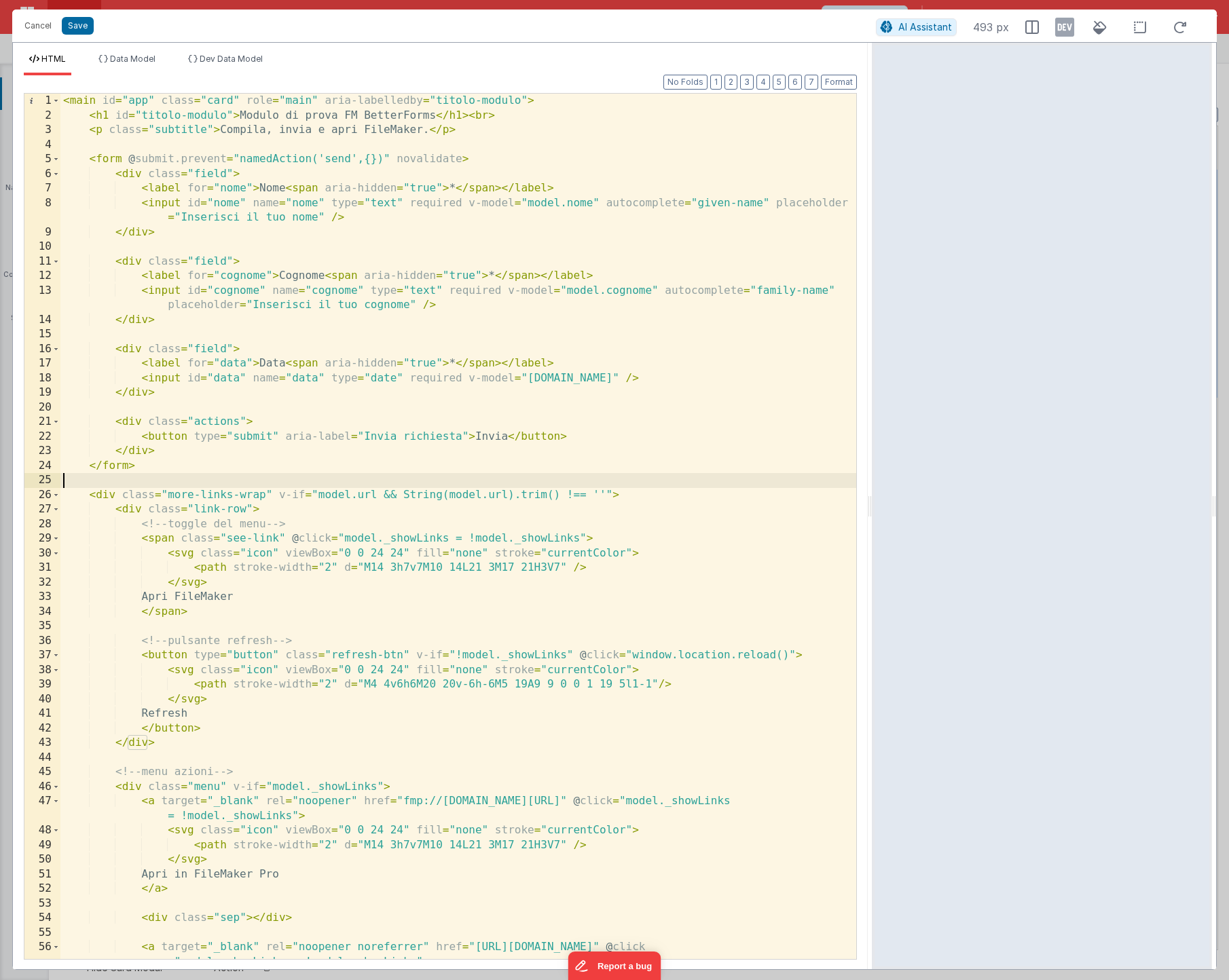
click at [583, 478] on div "< main id = "app" class = "card" role = "main" aria-labelledby = "titolo-modulo…" at bounding box center [458, 541] width 796 height 895
drag, startPoint x: 279, startPoint y: 495, endPoint x: 324, endPoint y: 495, distance: 45.0
click at [324, 495] on div "< main id = "app" class = "card" role = "main" aria-labelledby = "titolo-modulo…" at bounding box center [458, 541] width 796 height 895
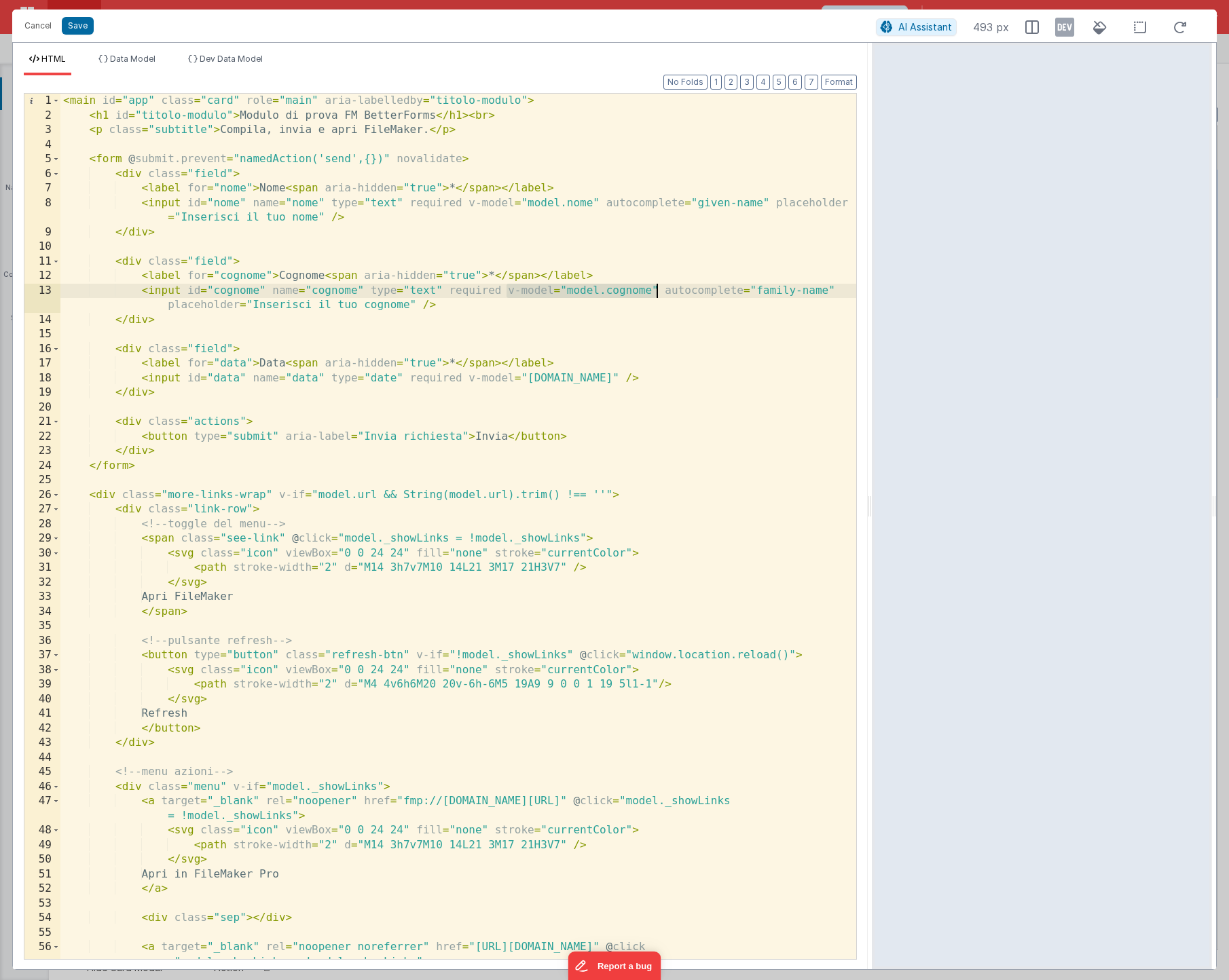
drag, startPoint x: 508, startPoint y: 294, endPoint x: 657, endPoint y: 293, distance: 149.0
click at [657, 293] on div "< main id = "app" class = "card" role = "main" aria-labelledby = "titolo-modulo…" at bounding box center [458, 541] width 796 height 895
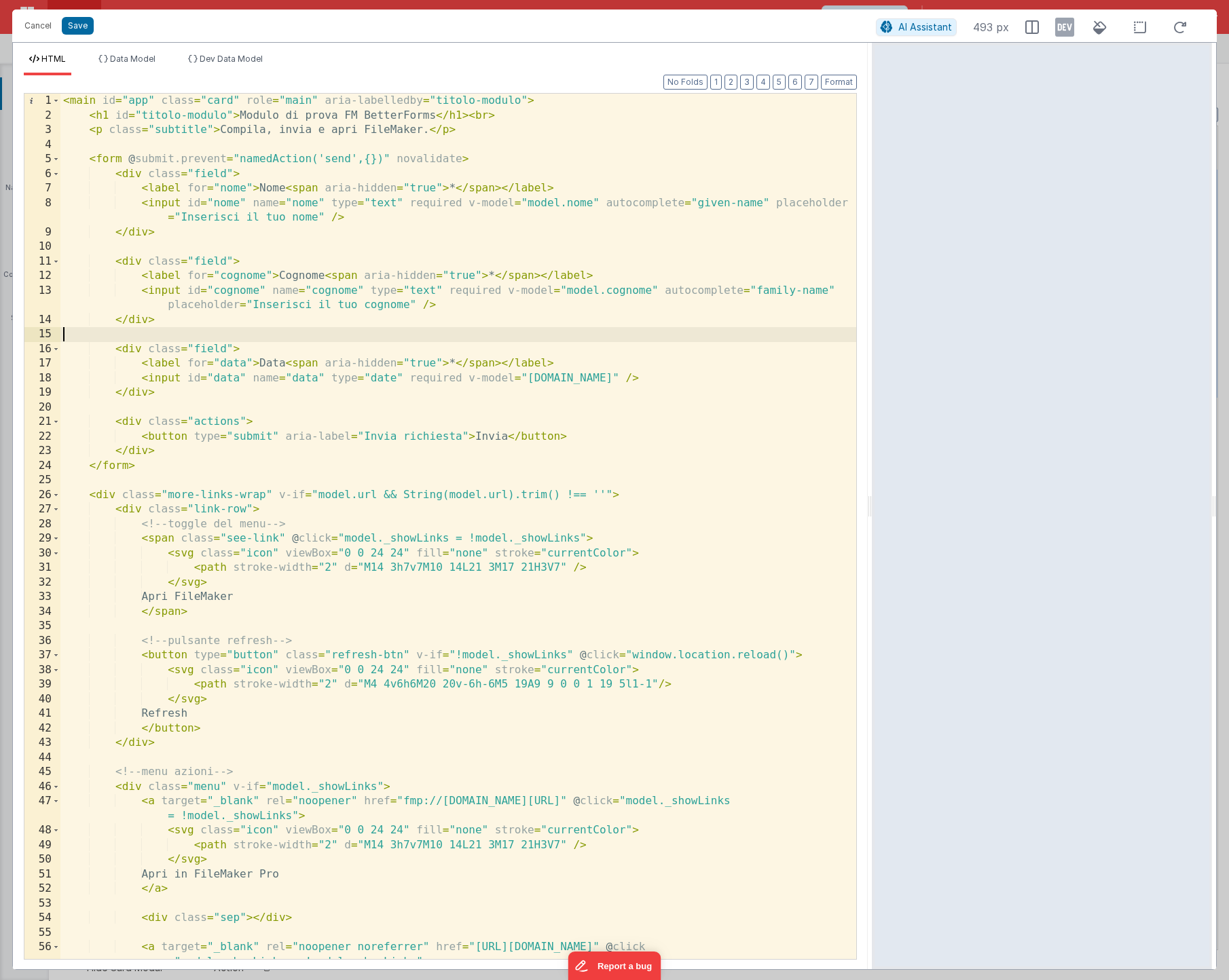
click at [671, 332] on div "< main id = "app" class = "card" role = "main" aria-labelledby = "titolo-modulo…" at bounding box center [458, 541] width 796 height 895
click at [41, 24] on button "Cancel" at bounding box center [38, 26] width 41 height 19
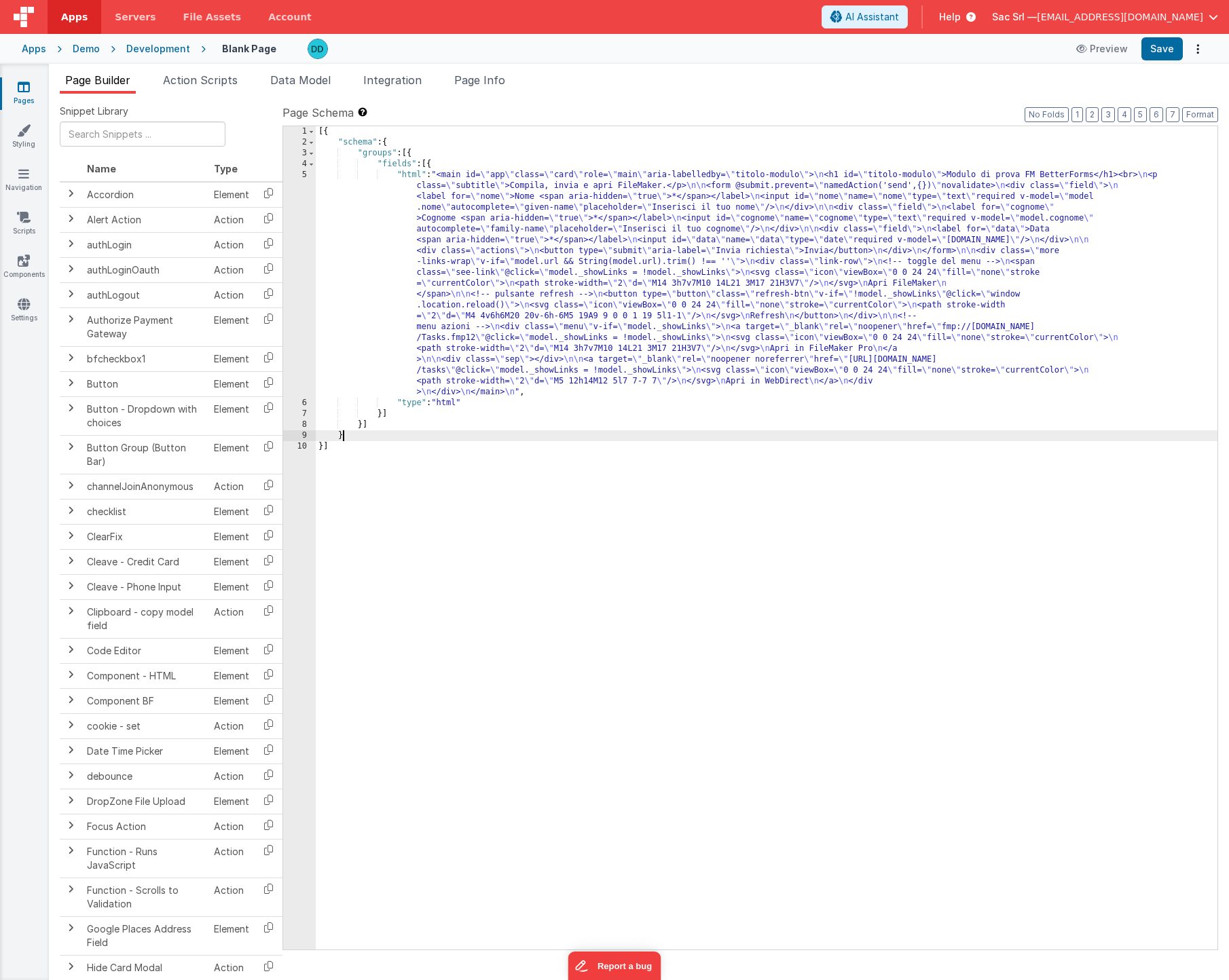
click at [632, 433] on div "[{ "schema" : { "groups" : [{ "fields" : [{ "html" : "<main id= \" app \" class…" at bounding box center [767, 549] width 902 height 845
click at [899, 20] on span "AI Assistant" at bounding box center [872, 17] width 54 height 14
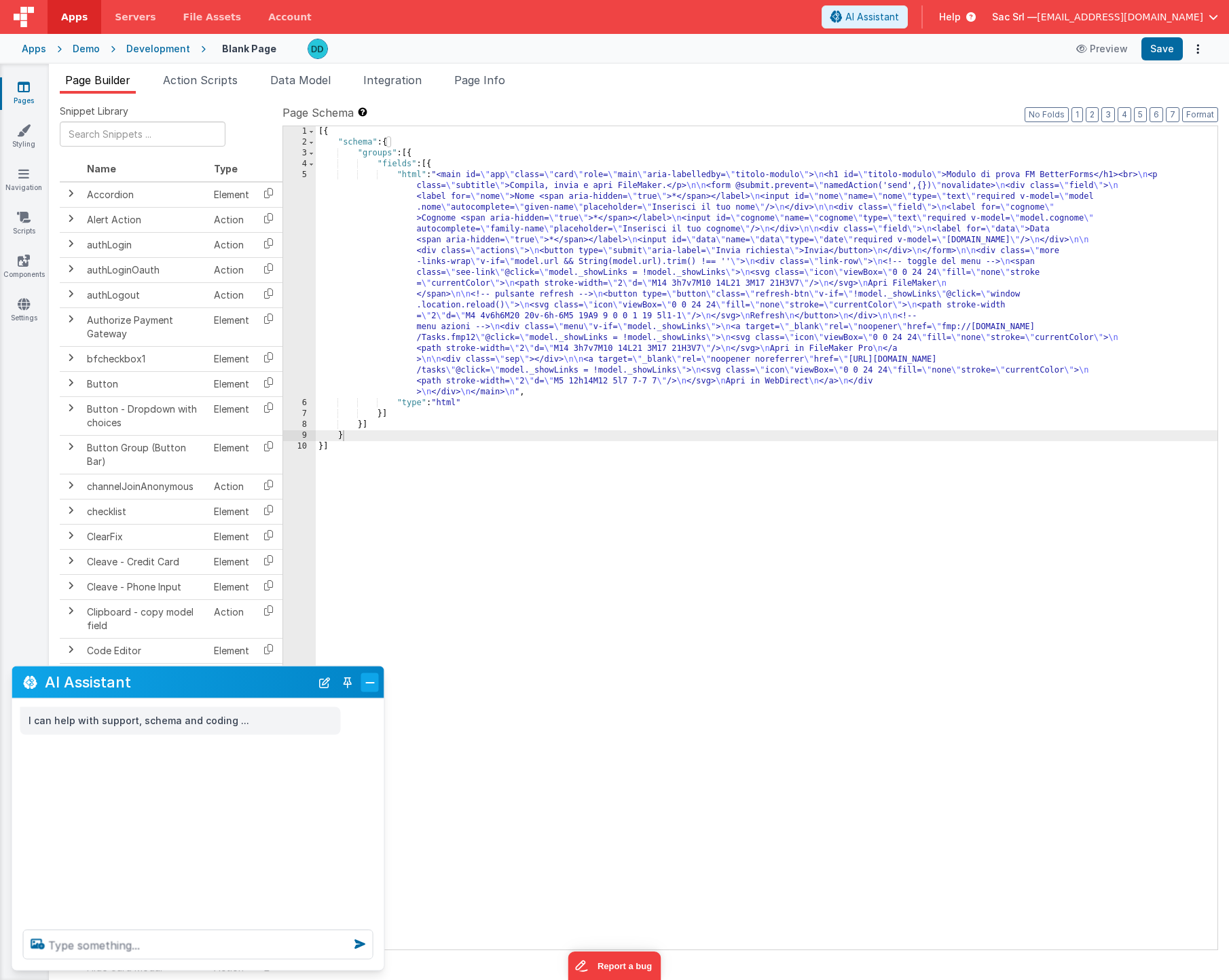
click at [370, 686] on button "Close" at bounding box center [370, 682] width 18 height 19
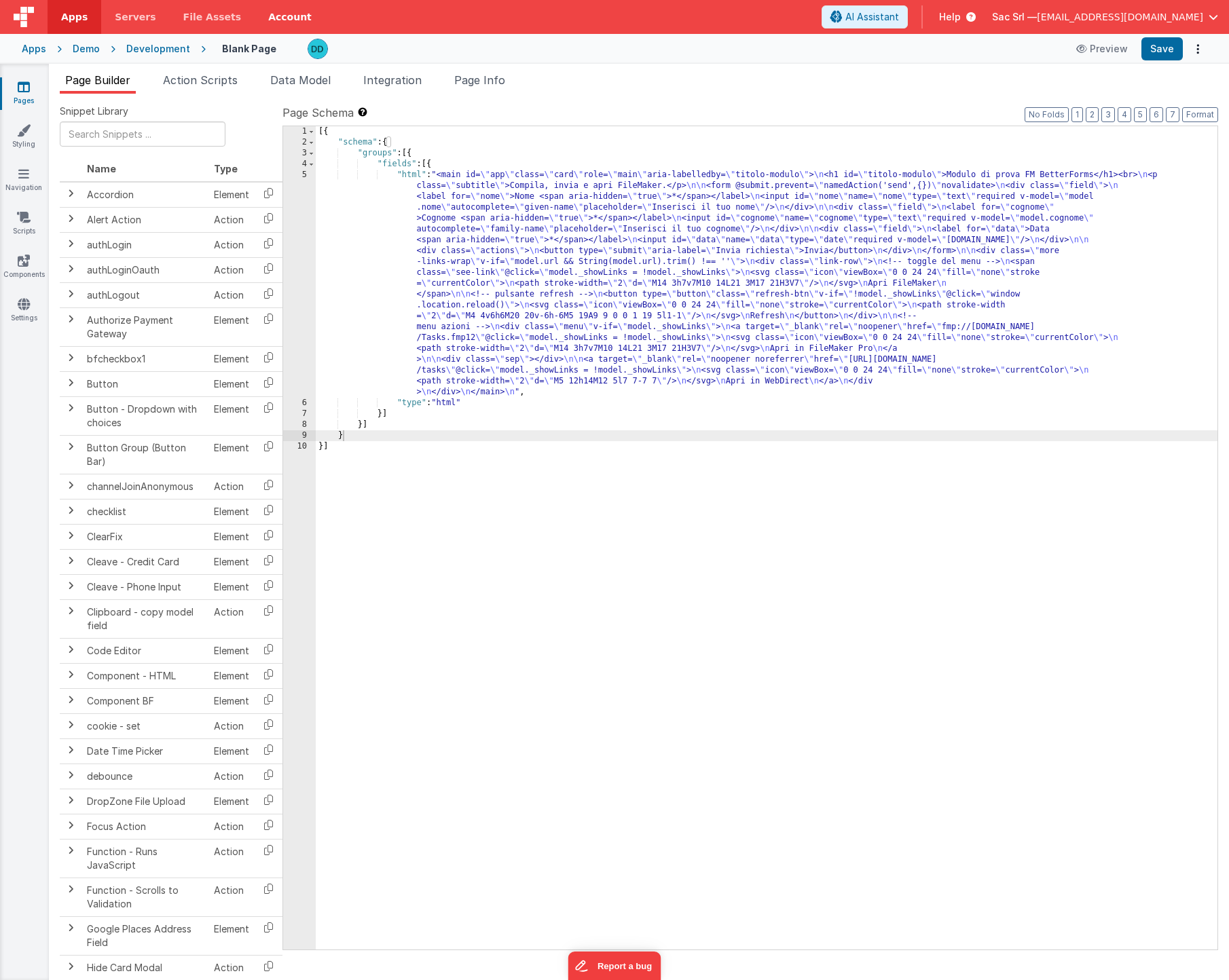
click at [268, 16] on link "Account" at bounding box center [290, 17] width 71 height 34
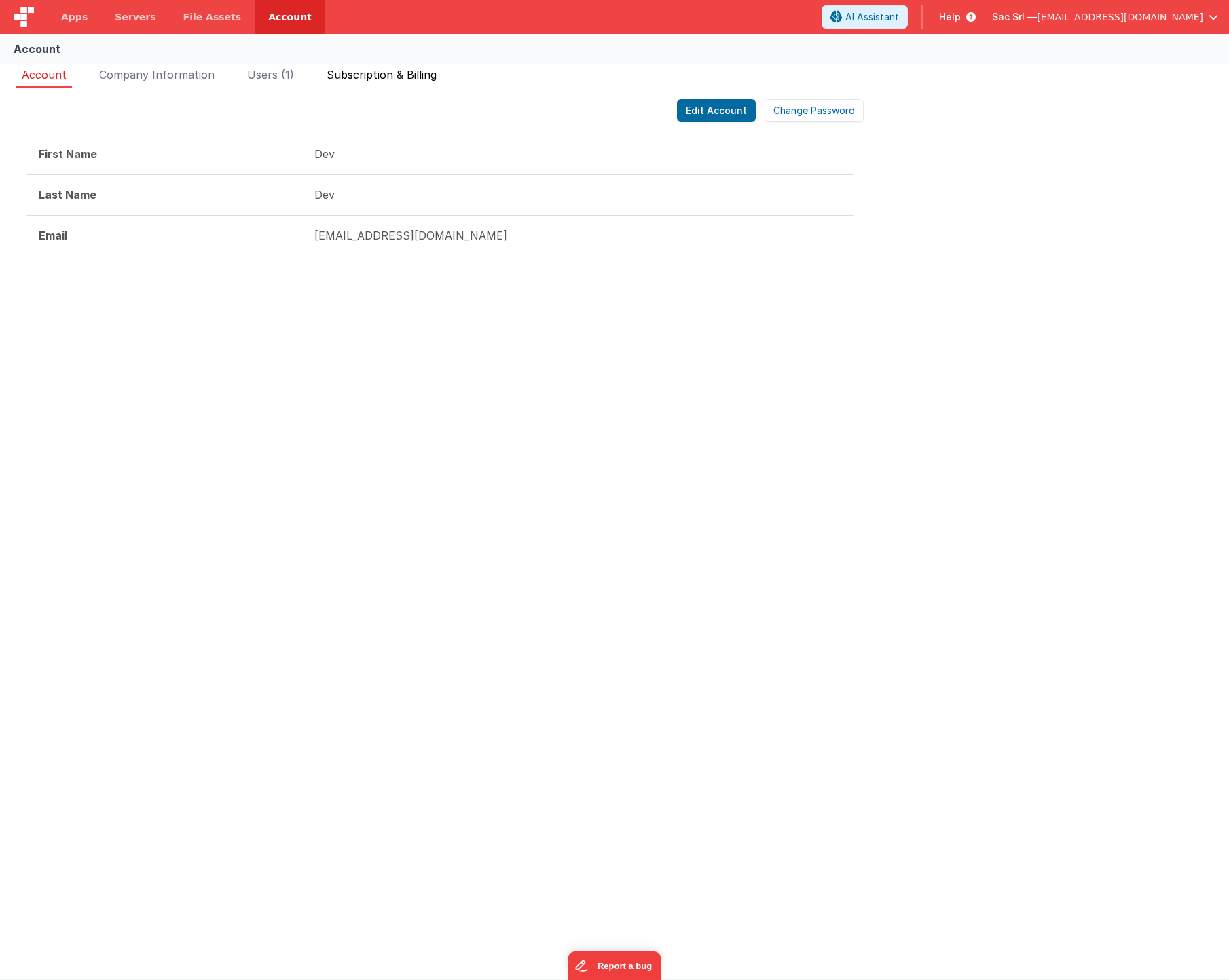
click at [400, 75] on span "Subscription & Billing" at bounding box center [381, 75] width 110 height 14
